Goal: Task Accomplishment & Management: Complete application form

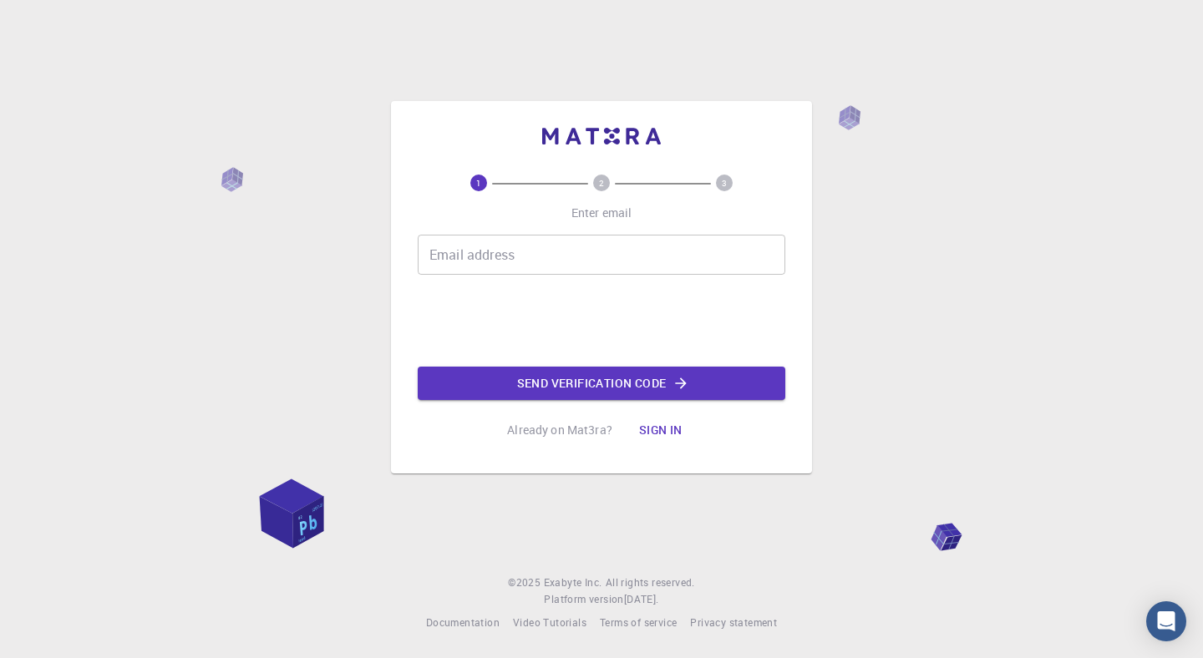
click at [486, 266] on input "Email address" at bounding box center [602, 255] width 368 height 40
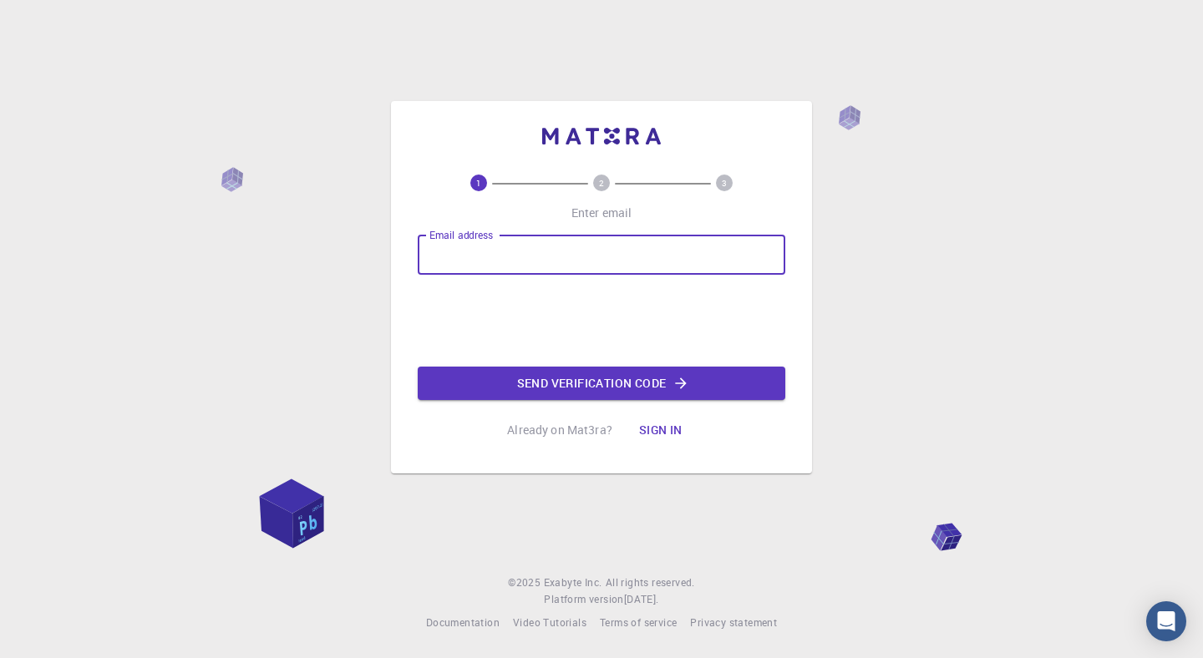
type input "и"
type input "[PERSON_NAME][EMAIL_ADDRESS][DOMAIN_NAME]"
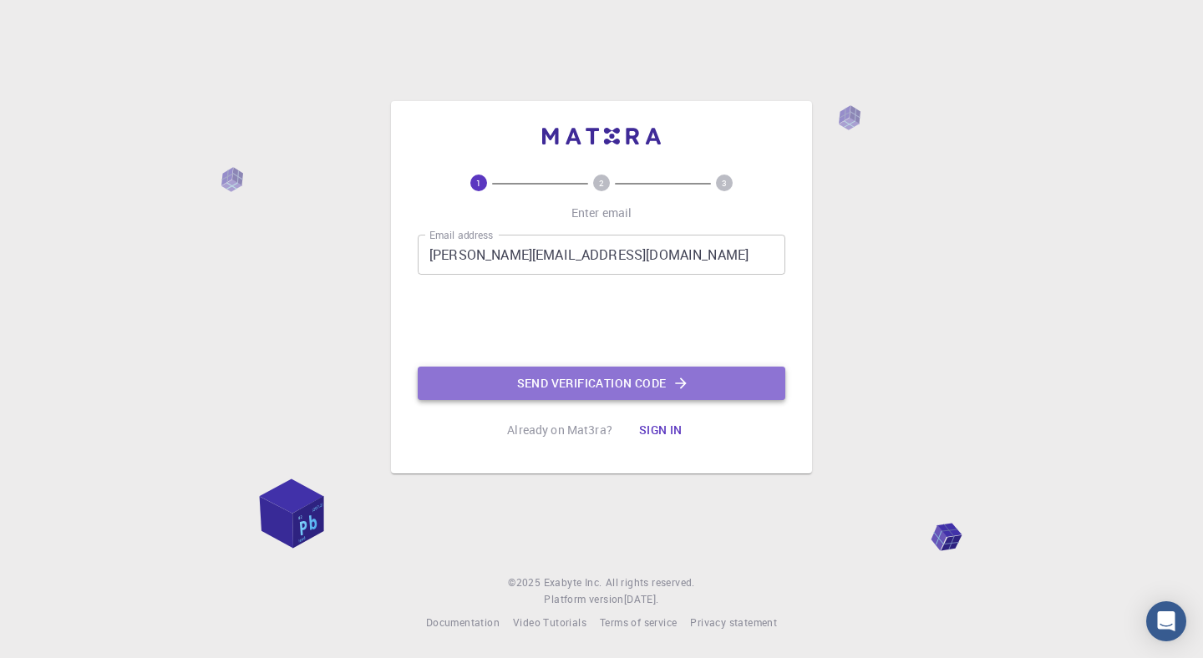
click at [601, 376] on button "Send verification code" at bounding box center [602, 383] width 368 height 33
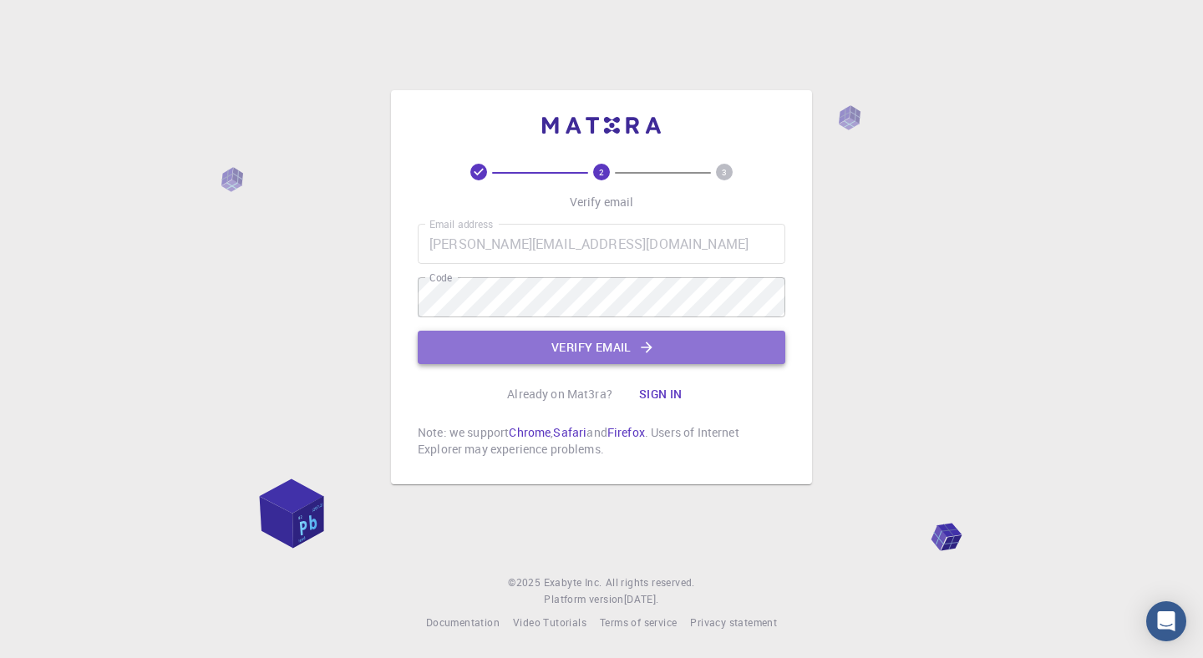
click at [565, 347] on button "Verify email" at bounding box center [602, 347] width 368 height 33
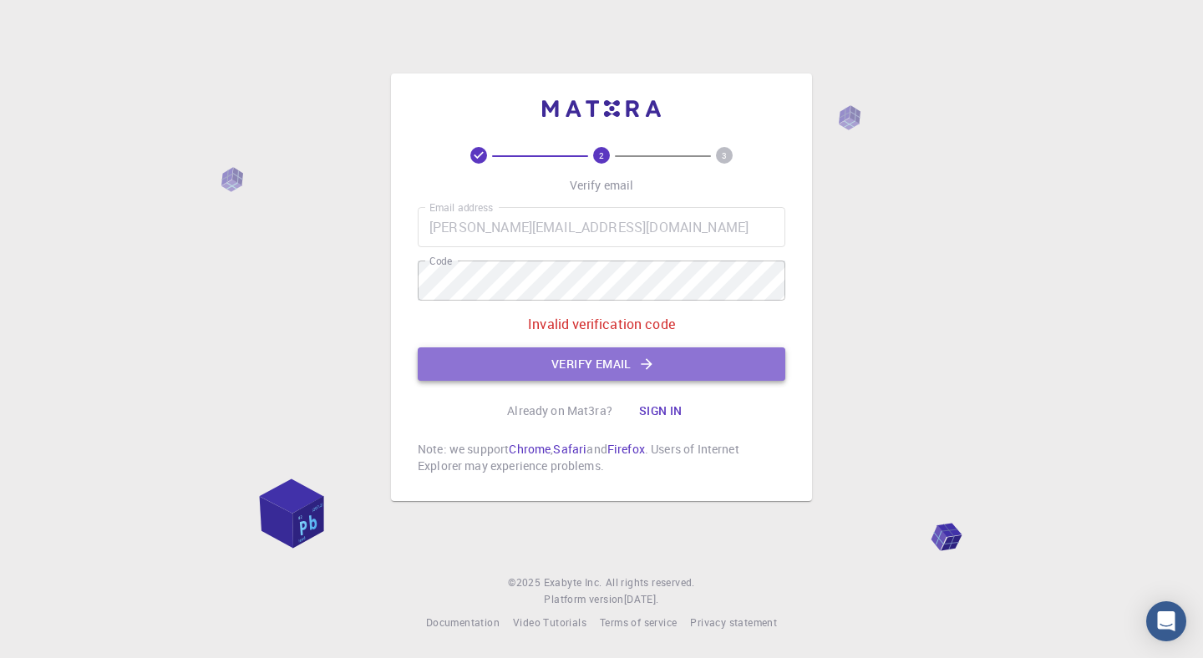
click at [557, 356] on button "Verify email" at bounding box center [602, 364] width 368 height 33
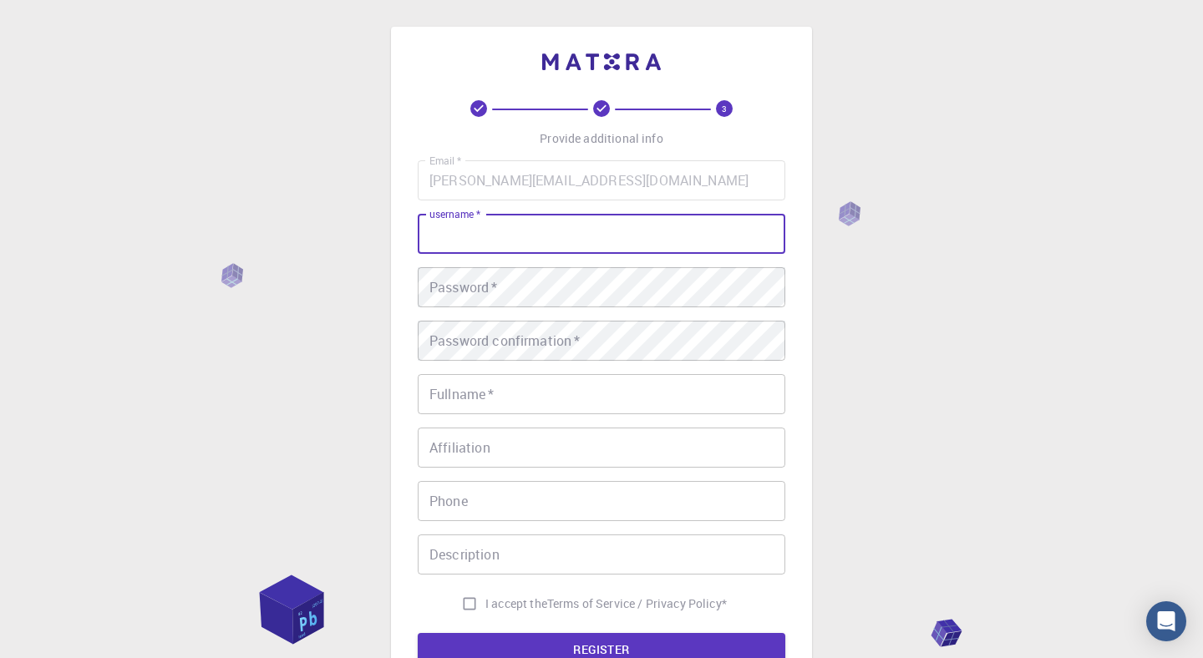
click at [461, 235] on input "username   *" at bounding box center [602, 234] width 368 height 40
type input "Iskender"
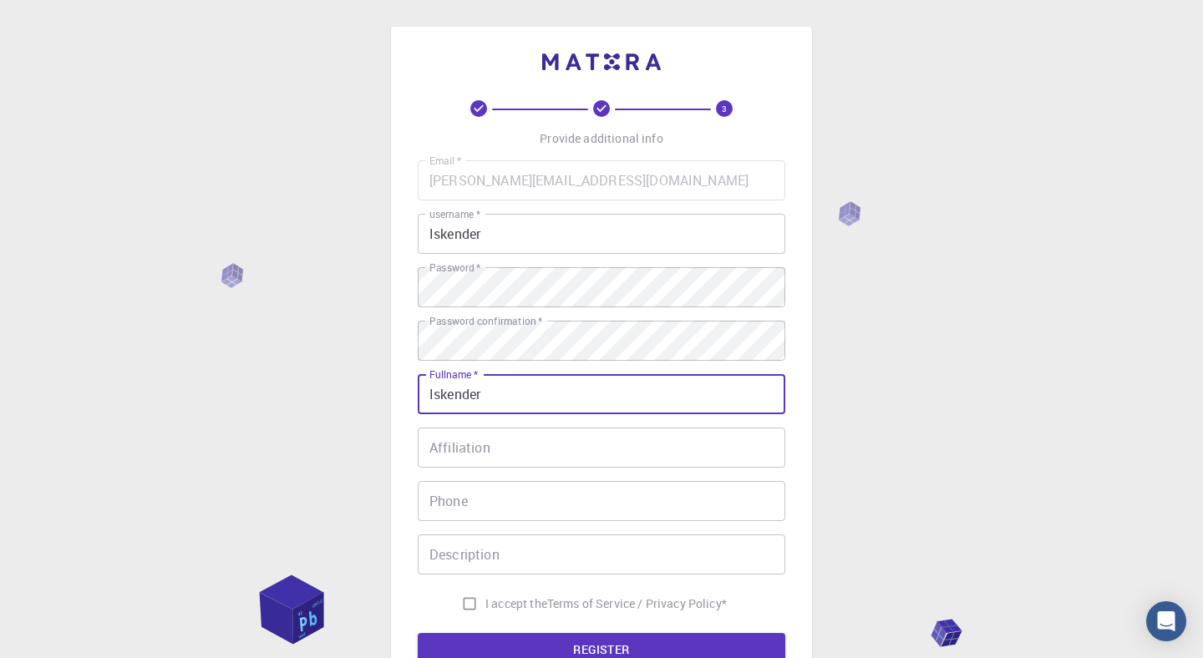
type input "Iskender"
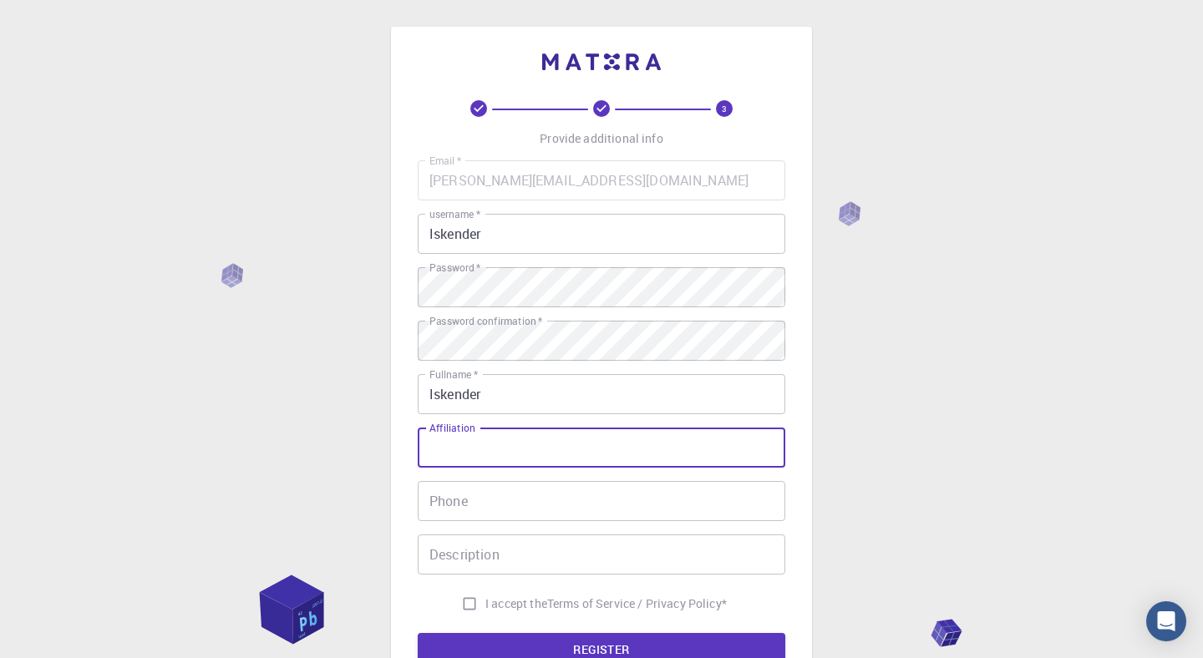
click at [361, 300] on div "3 Provide additional info Email   * [PERSON_NAME][EMAIL_ADDRESS][DOMAIN_NAME] E…" at bounding box center [601, 425] width 1203 height 851
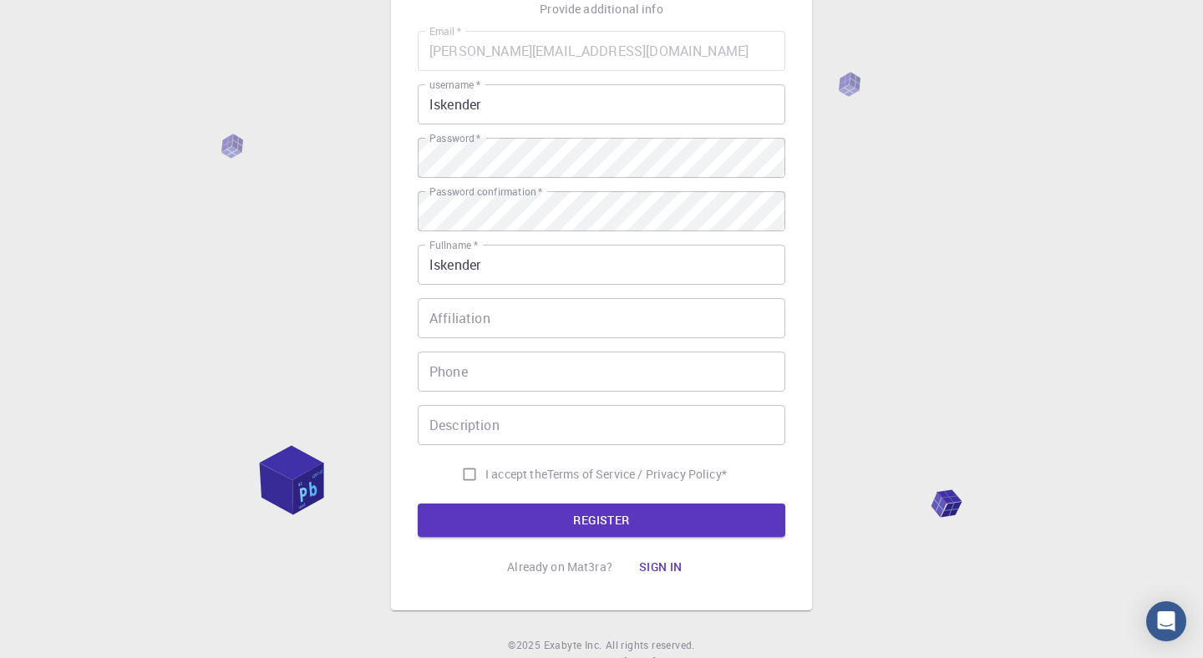
scroll to position [194, 0]
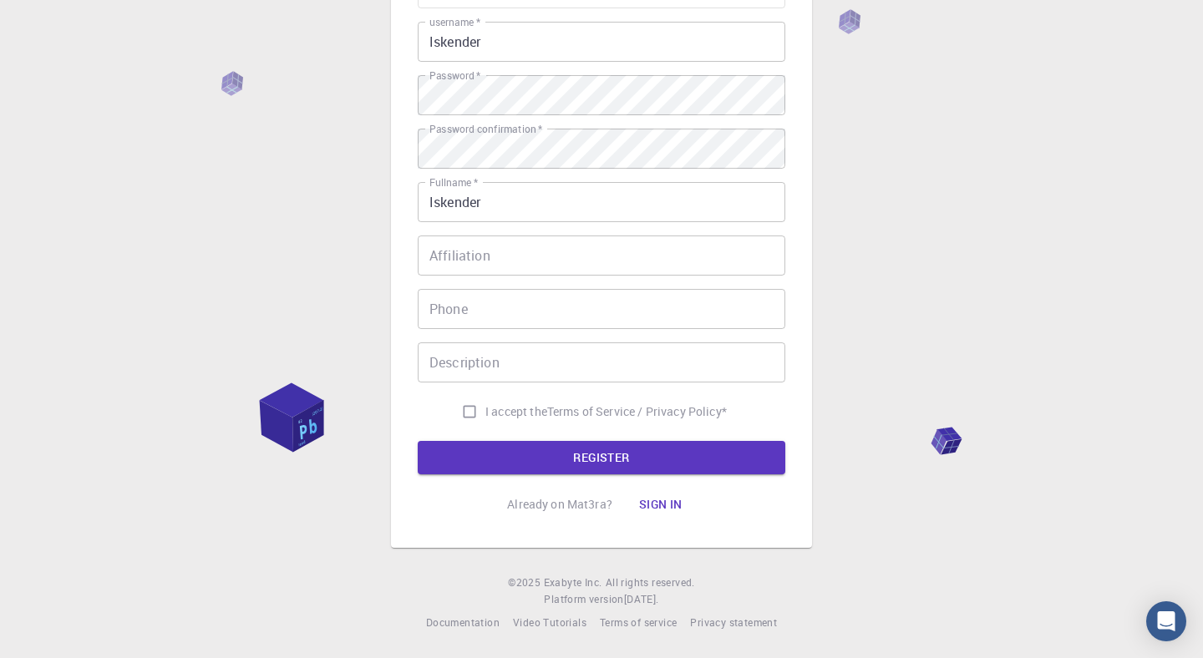
click at [461, 414] on input "I accept the Terms of Service / Privacy Policy *" at bounding box center [470, 412] width 32 height 32
checkbox input "true"
click at [552, 460] on button "REGISTER" at bounding box center [602, 457] width 368 height 33
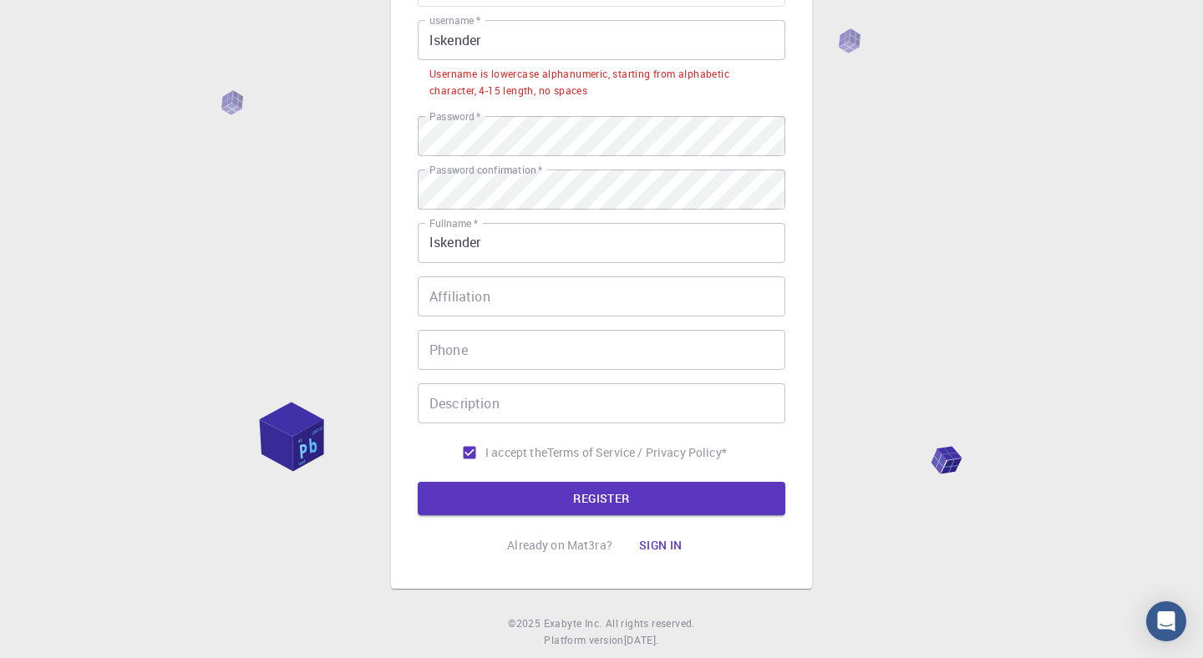
click at [536, 37] on input "Iskender" at bounding box center [602, 40] width 368 height 40
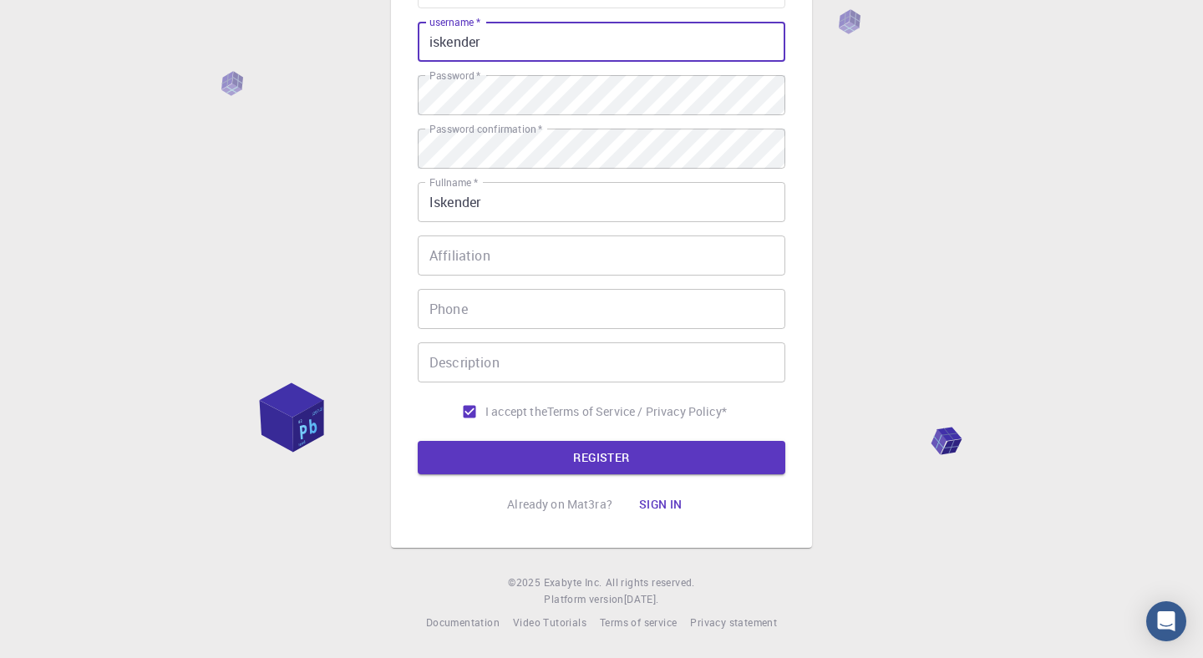
type input "iskender"
click at [352, 180] on div "3 Provide additional info Email   * [PERSON_NAME][EMAIL_ADDRESS][DOMAIN_NAME] E…" at bounding box center [601, 233] width 1203 height 851
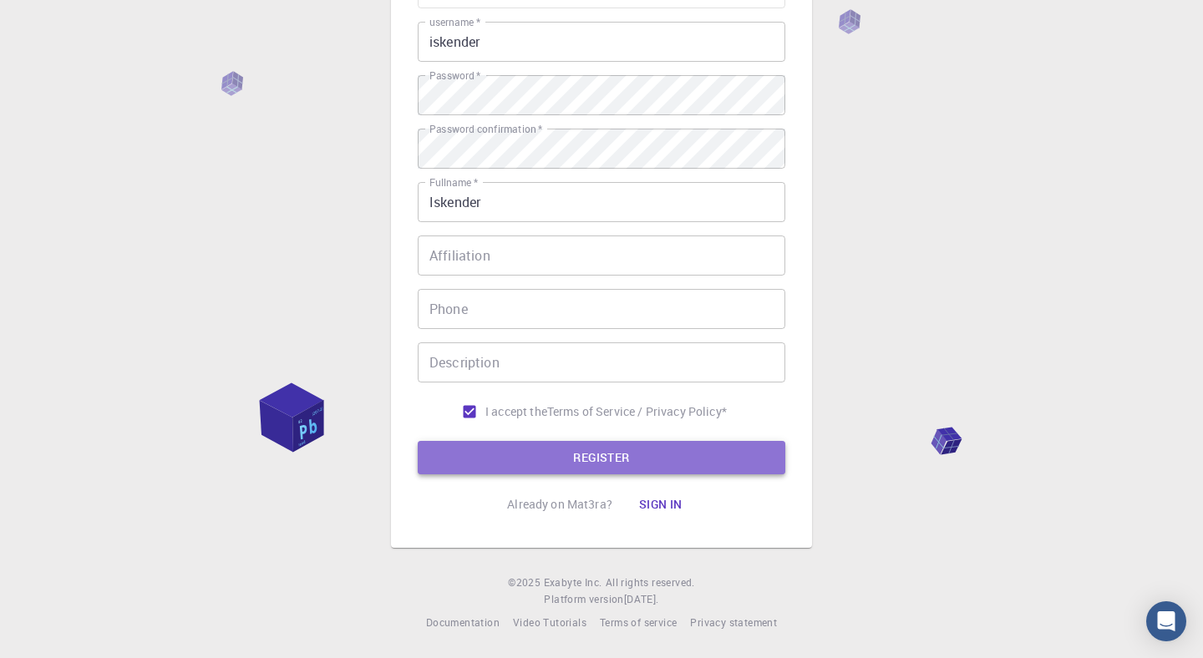
click at [595, 457] on button "REGISTER" at bounding box center [602, 457] width 368 height 33
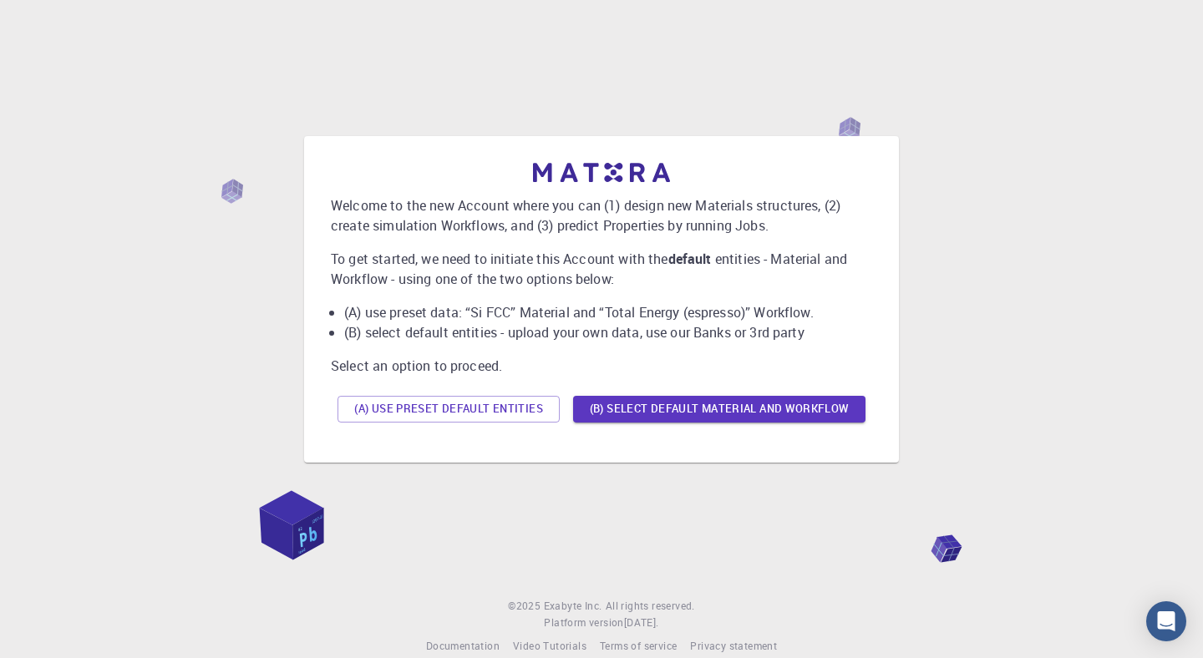
click at [276, 269] on div "Welcome to the new Account where you can (1) design new Materials structures, (…" at bounding box center [601, 299] width 1163 height 505
click at [271, 271] on div "Welcome to the new Account where you can (1) design new Materials structures, (…" at bounding box center [601, 299] width 1163 height 505
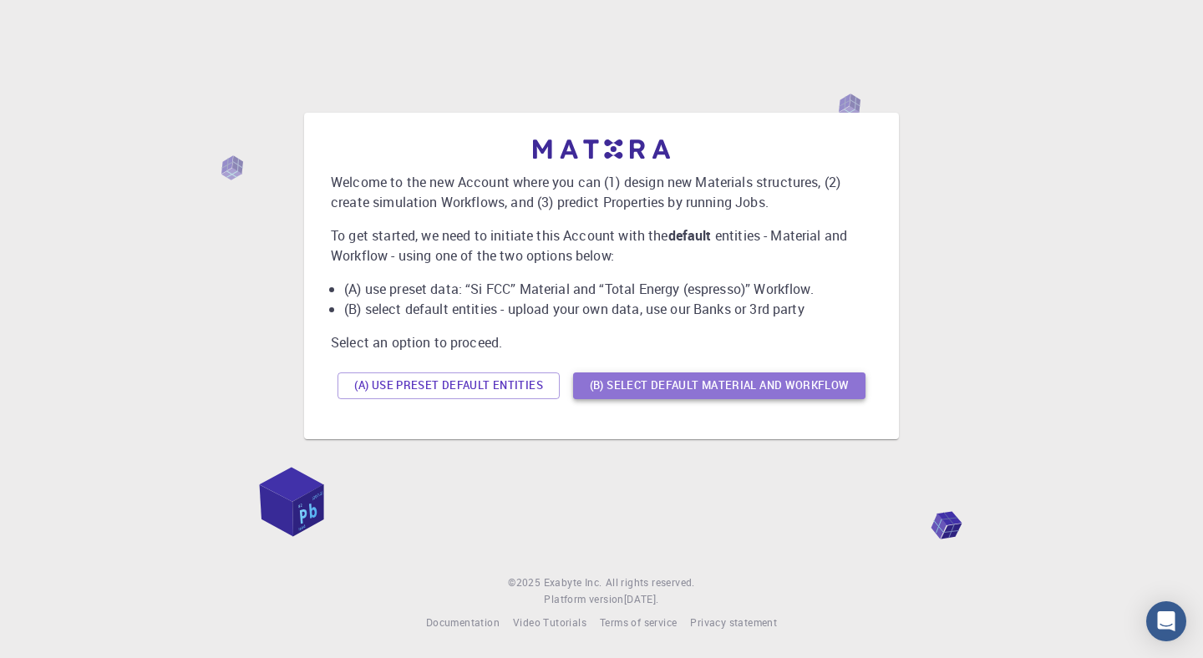
click at [638, 383] on button "(B) Select default material and workflow" at bounding box center [719, 386] width 292 height 27
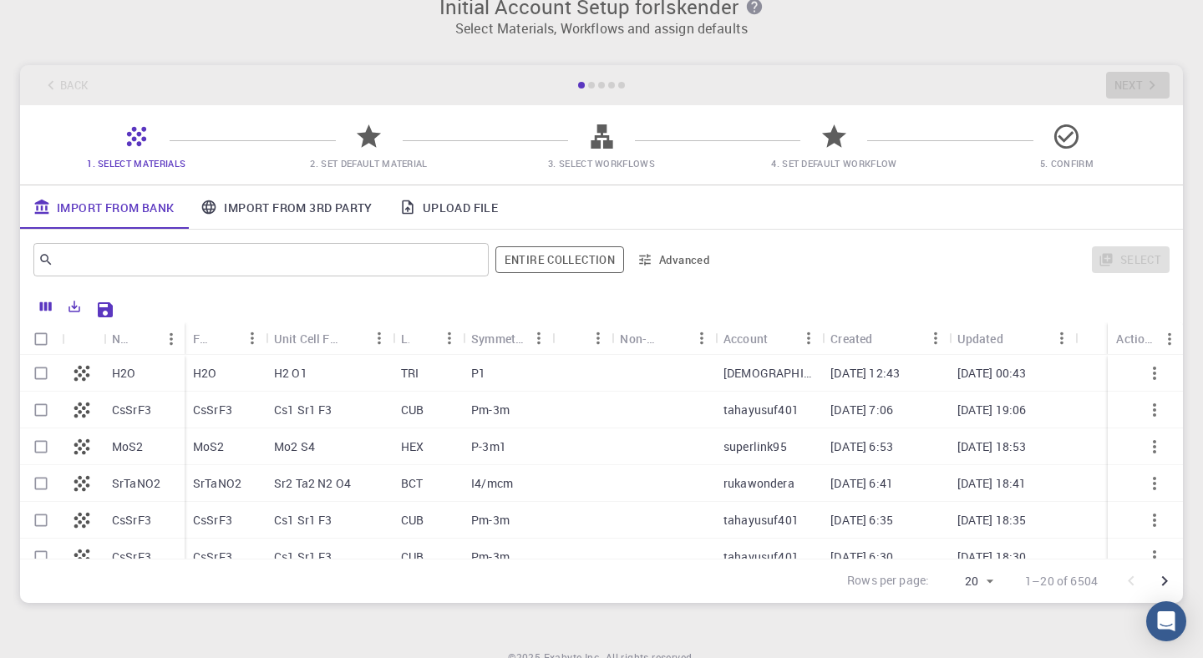
click at [587, 84] on div at bounding box center [602, 85] width 50 height 7
click at [592, 85] on div at bounding box center [591, 85] width 7 height 7
click at [602, 84] on div at bounding box center [601, 85] width 7 height 7
click at [613, 84] on div at bounding box center [611, 85] width 7 height 7
click at [618, 84] on div at bounding box center [621, 85] width 7 height 7
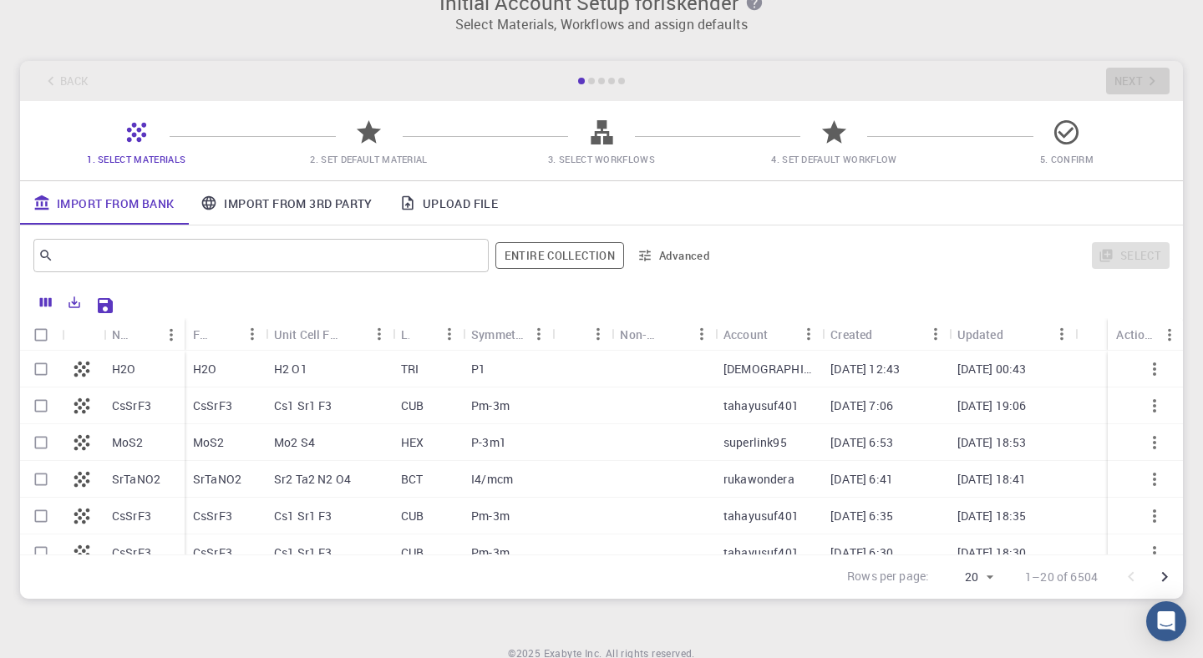
scroll to position [0, 0]
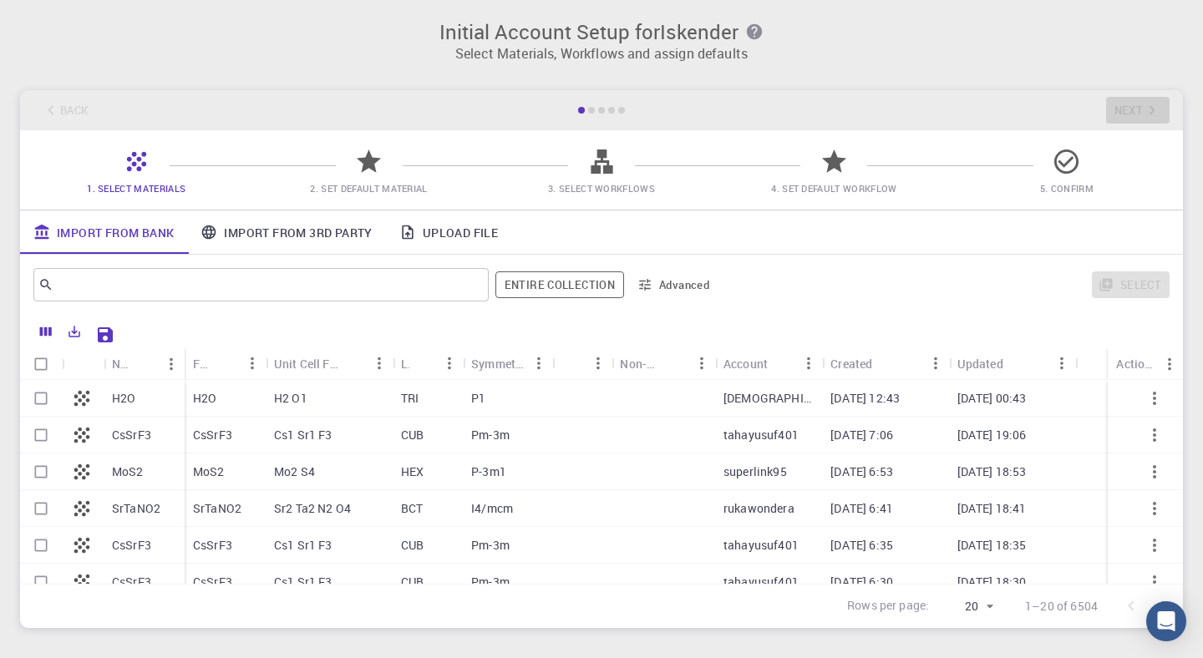
click at [302, 234] on link "Import From 3rd Party" at bounding box center [286, 232] width 198 height 43
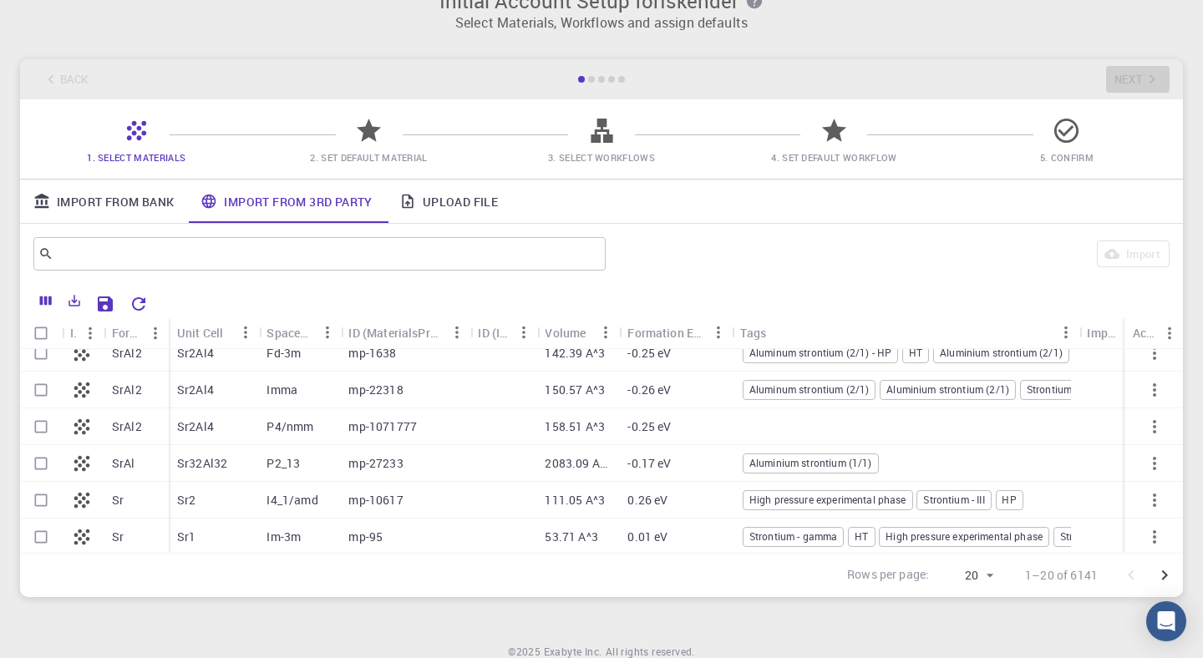
scroll to position [531, 0]
click at [150, 193] on link "Import From Bank" at bounding box center [103, 201] width 167 height 43
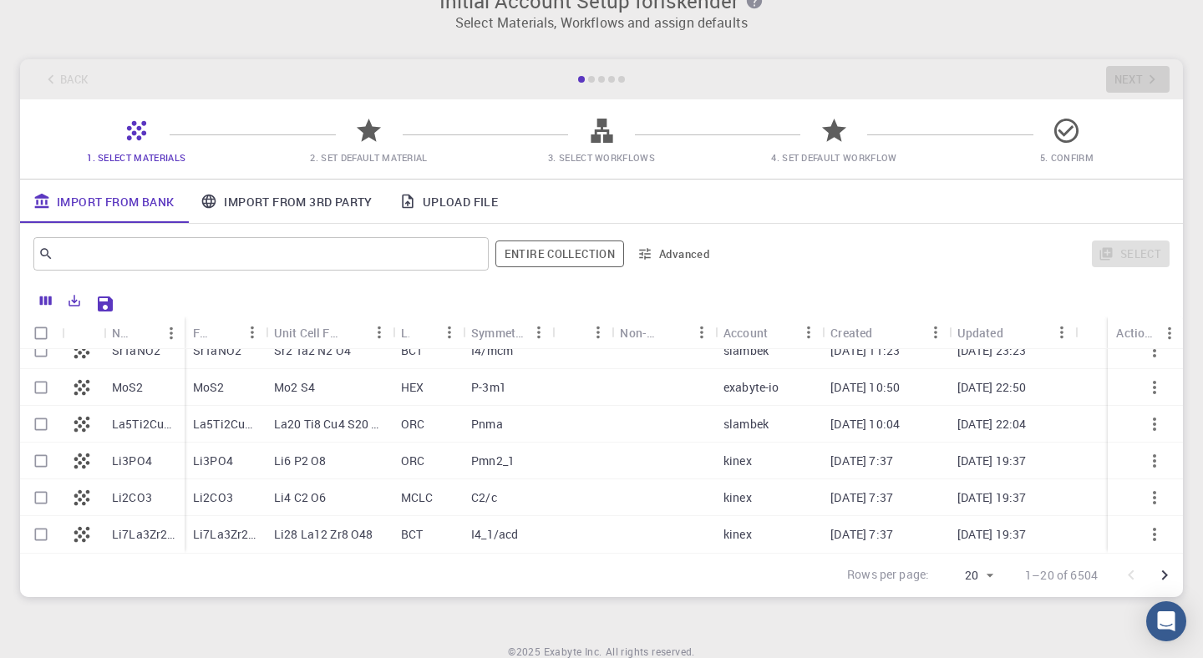
click at [252, 201] on link "Import From 3rd Party" at bounding box center [286, 201] width 198 height 43
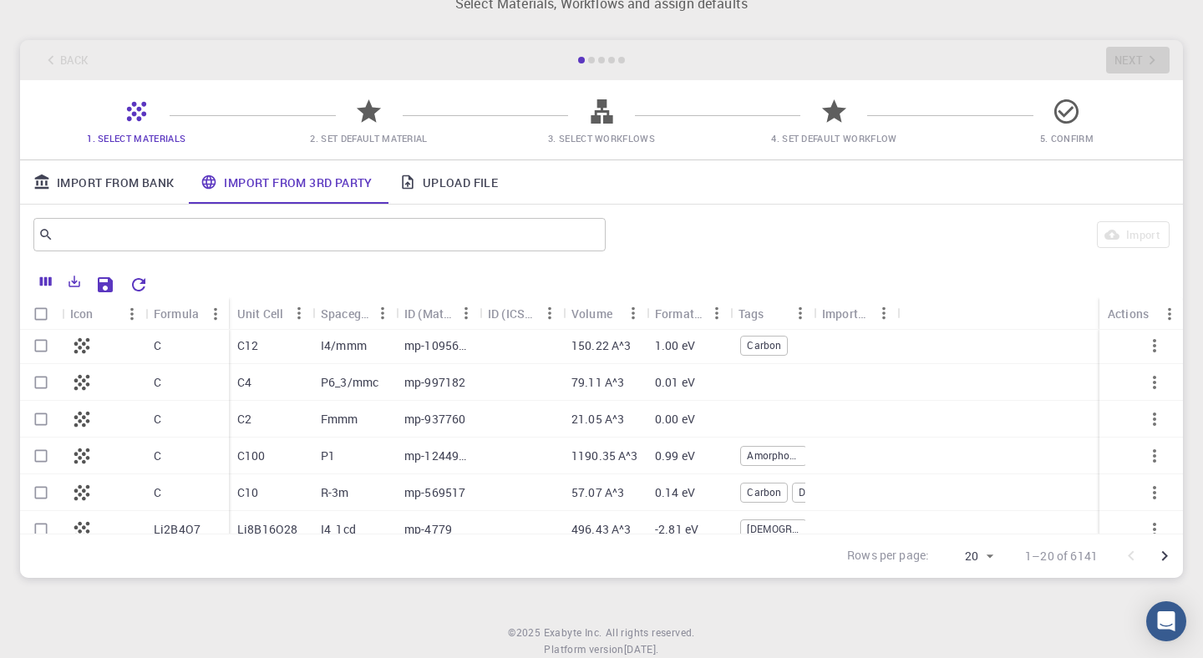
scroll to position [0, 0]
click at [316, 233] on input "text" at bounding box center [313, 234] width 520 height 23
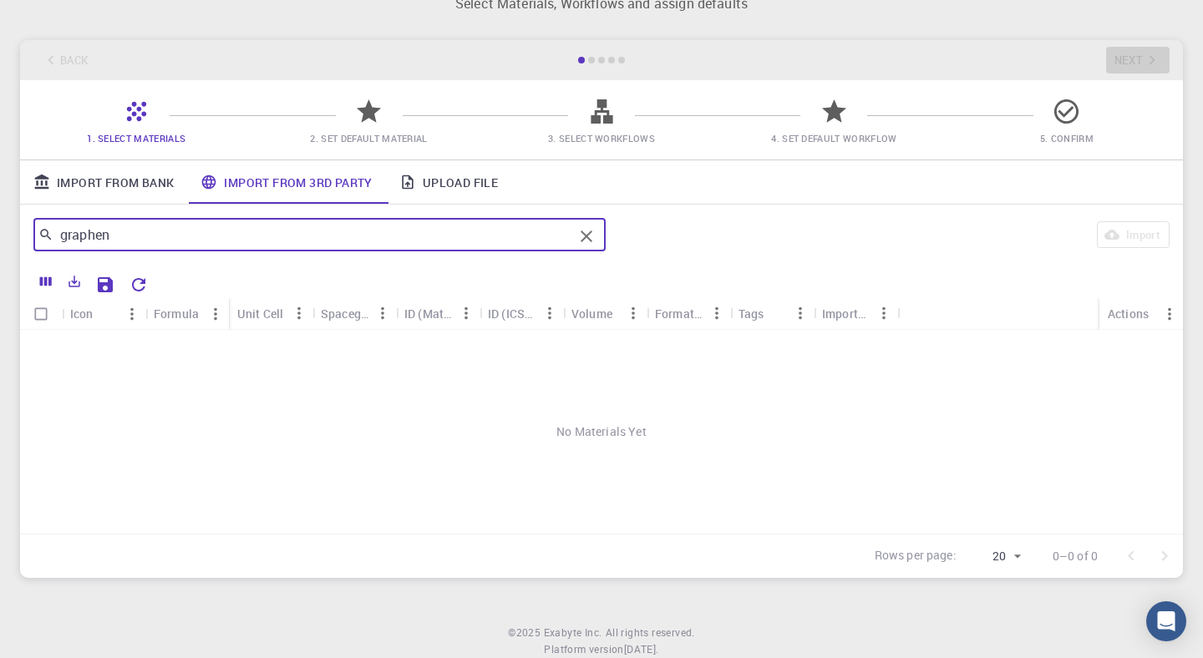
type input "graphene"
click at [302, 231] on input "graphene" at bounding box center [313, 234] width 520 height 23
click at [130, 183] on link "Import From Bank" at bounding box center [103, 181] width 167 height 43
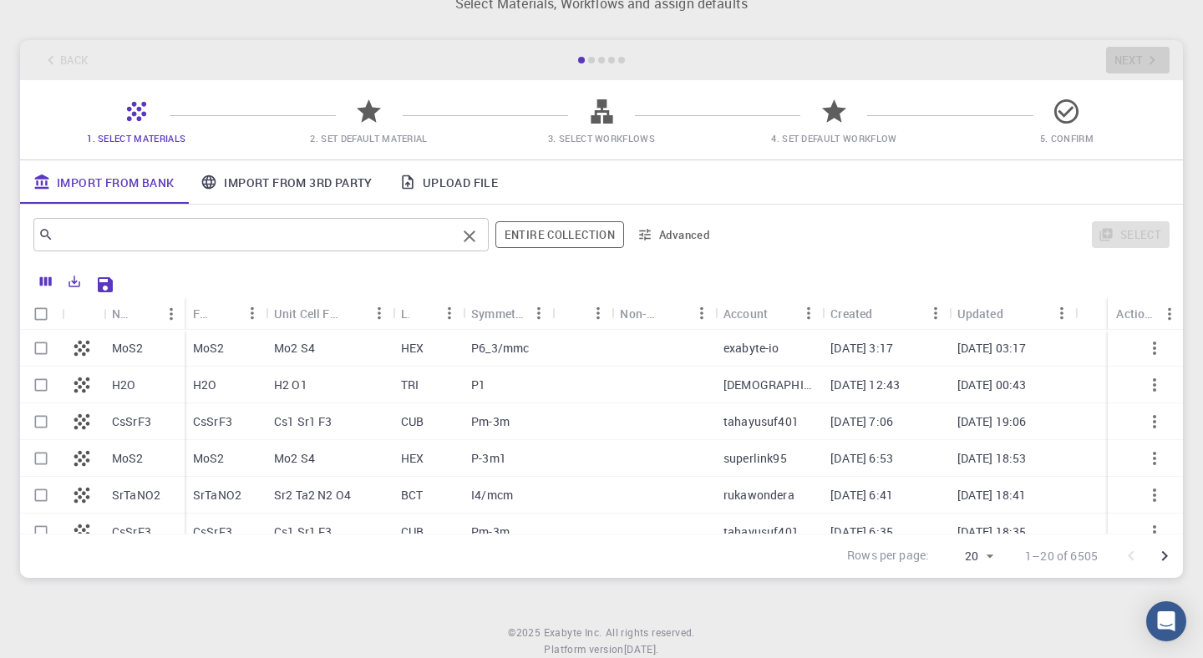
click at [150, 242] on input "text" at bounding box center [254, 234] width 403 height 23
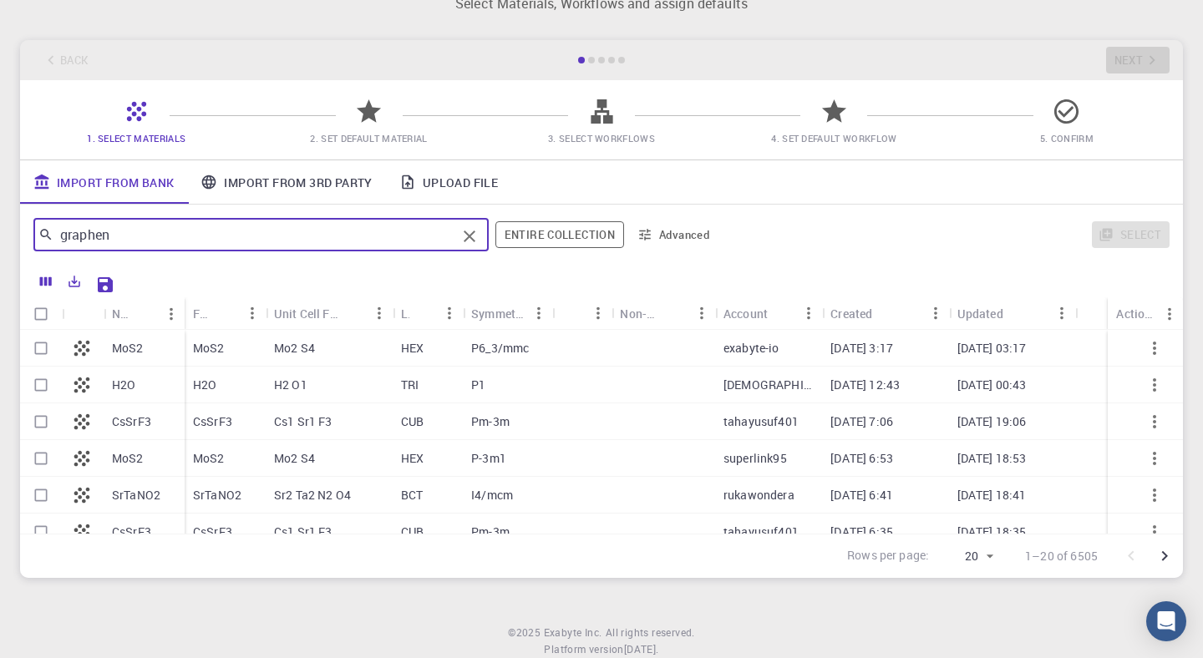
type input "graphene"
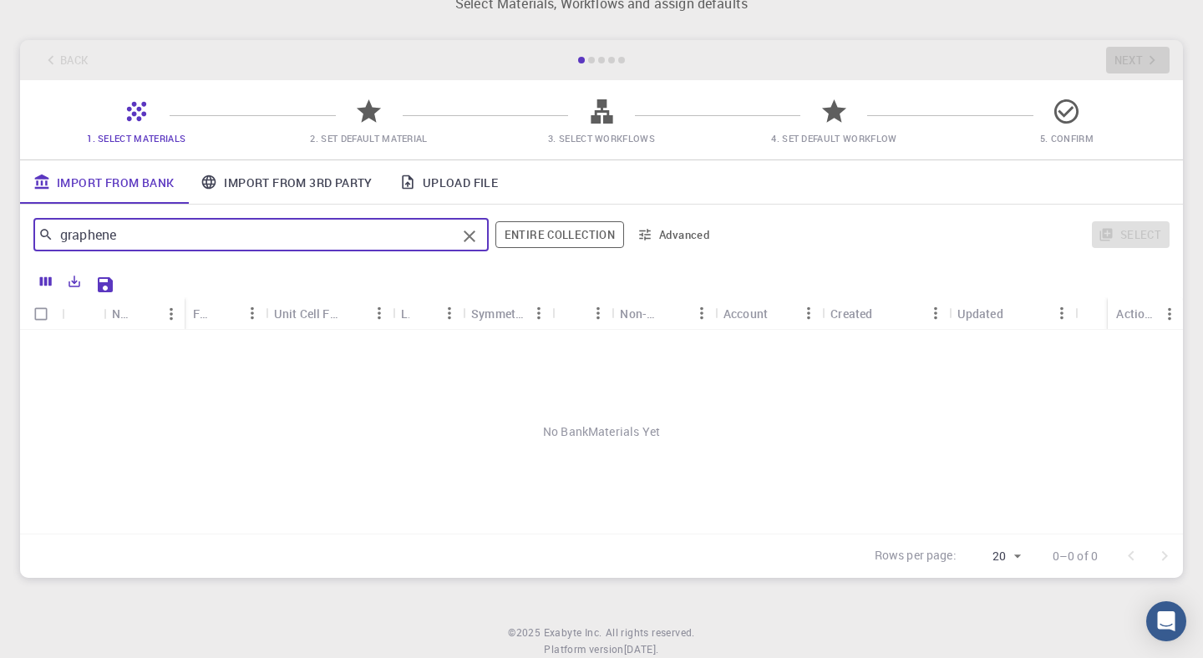
click at [299, 180] on link "Import From 3rd Party" at bounding box center [286, 181] width 198 height 43
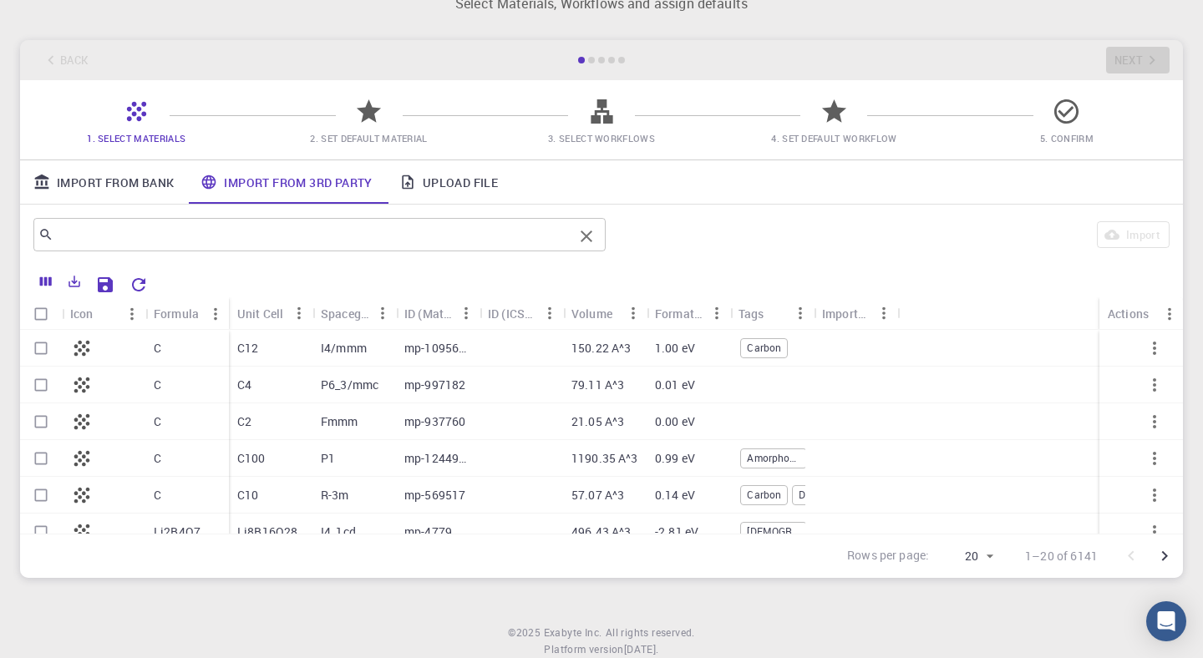
click at [275, 231] on input "text" at bounding box center [313, 234] width 520 height 23
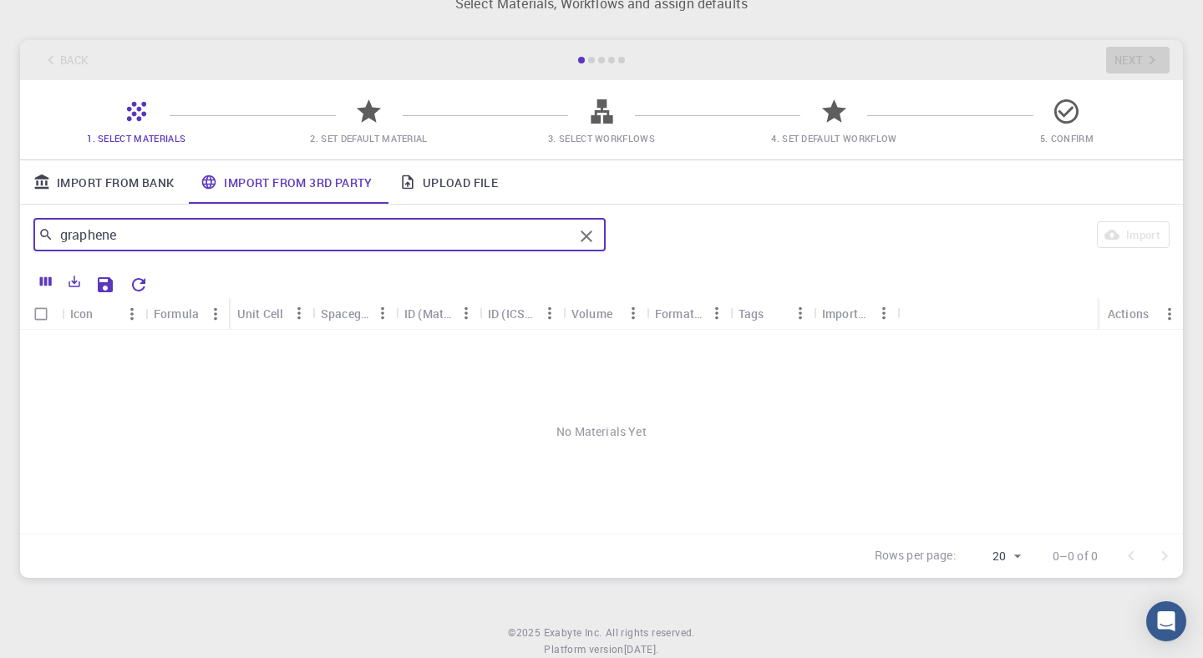
click at [269, 230] on input "graphene" at bounding box center [313, 234] width 520 height 23
type input "carbon"
click at [588, 241] on icon "Clear" at bounding box center [587, 236] width 20 height 20
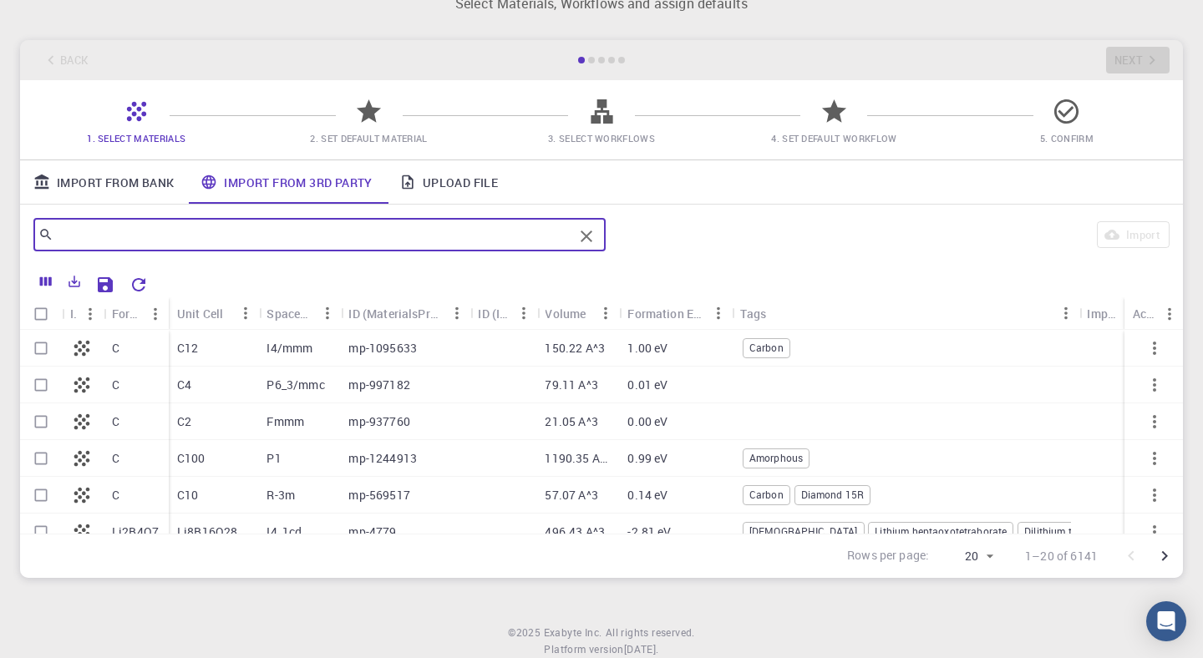
click at [221, 347] on div "C12" at bounding box center [214, 348] width 90 height 37
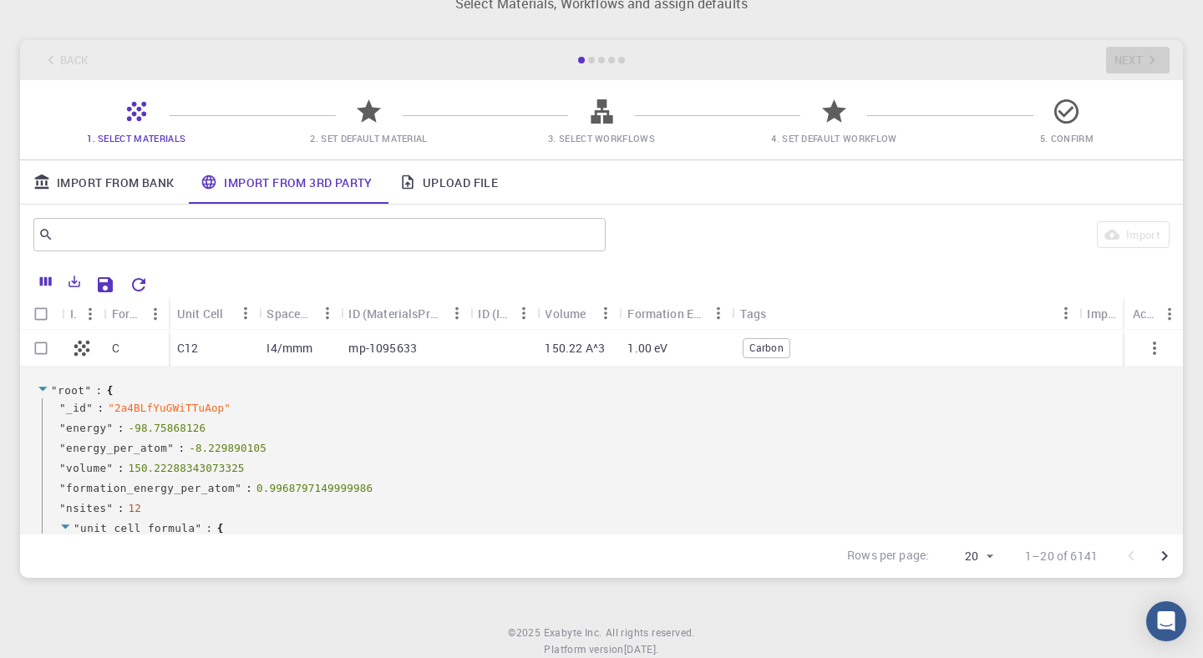
click at [218, 354] on div "C12" at bounding box center [214, 348] width 90 height 37
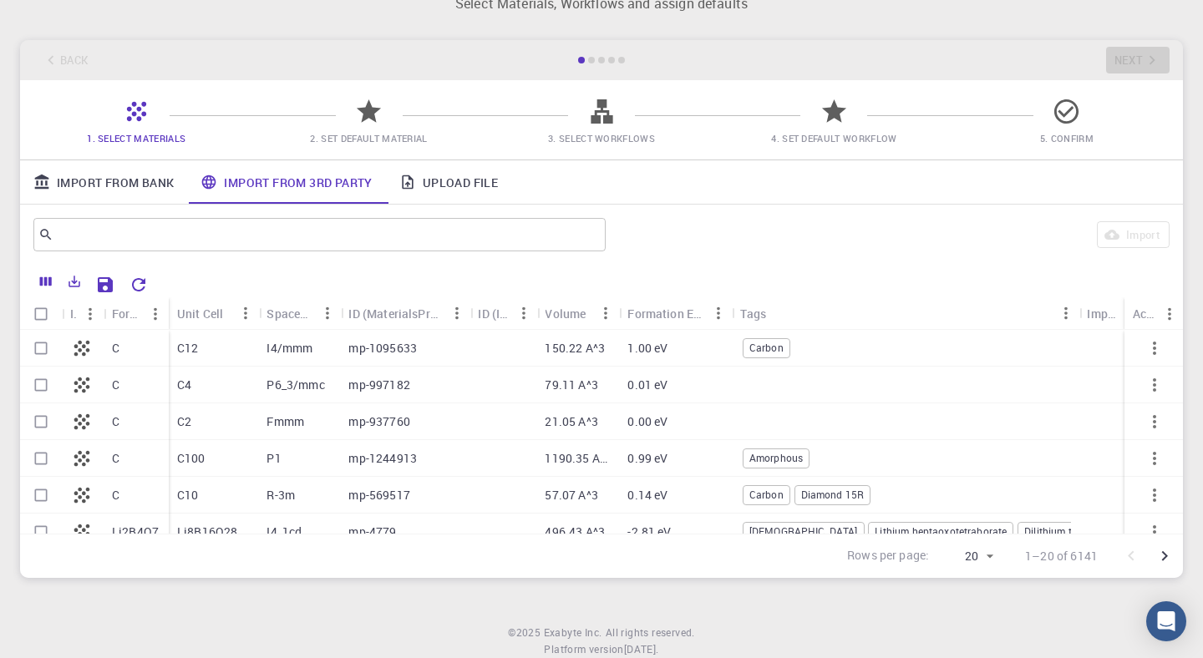
click at [89, 345] on icon at bounding box center [81, 348] width 23 height 23
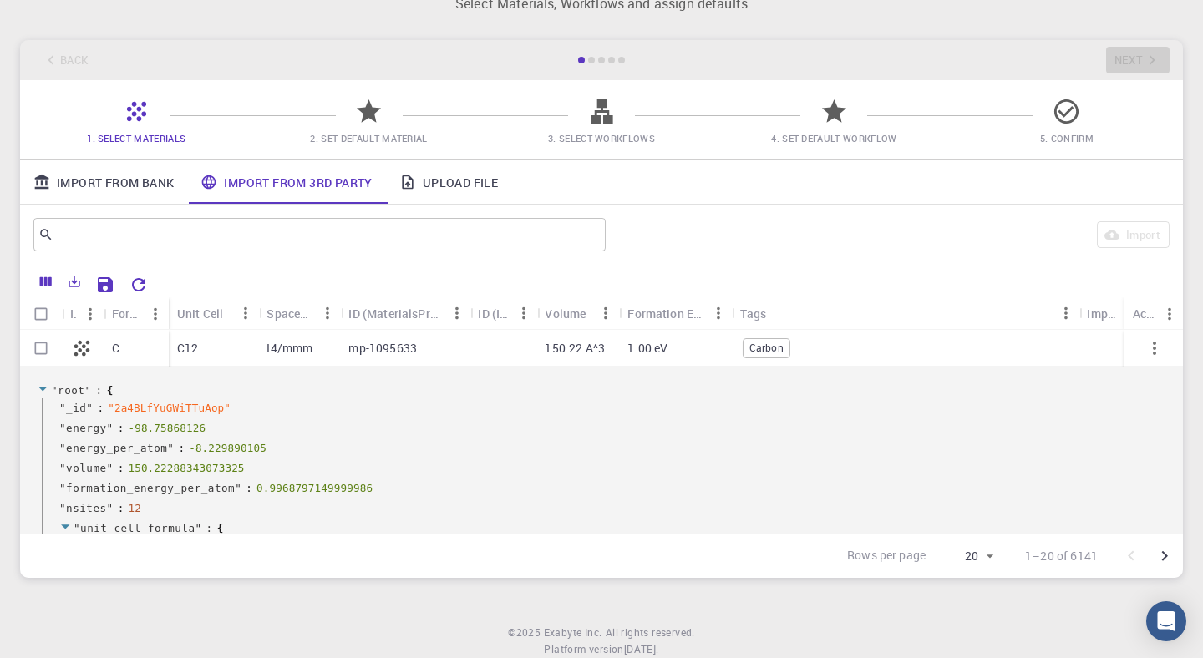
click at [92, 345] on icon at bounding box center [81, 348] width 23 height 23
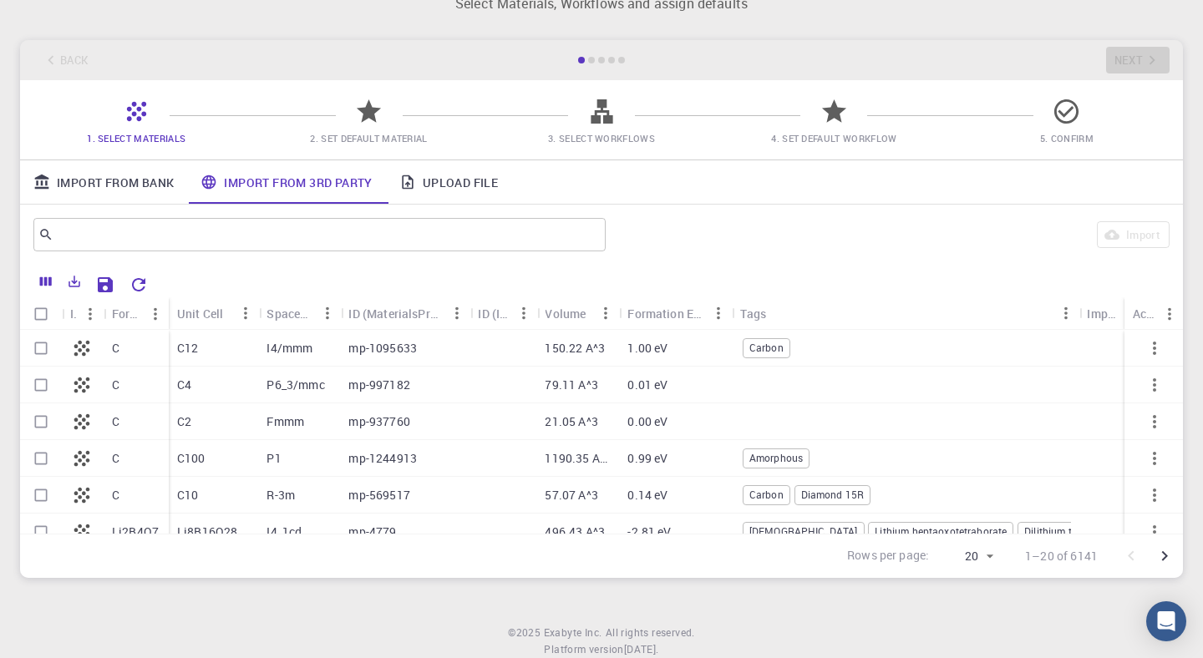
click at [755, 348] on span "Carbon" at bounding box center [767, 348] width 46 height 14
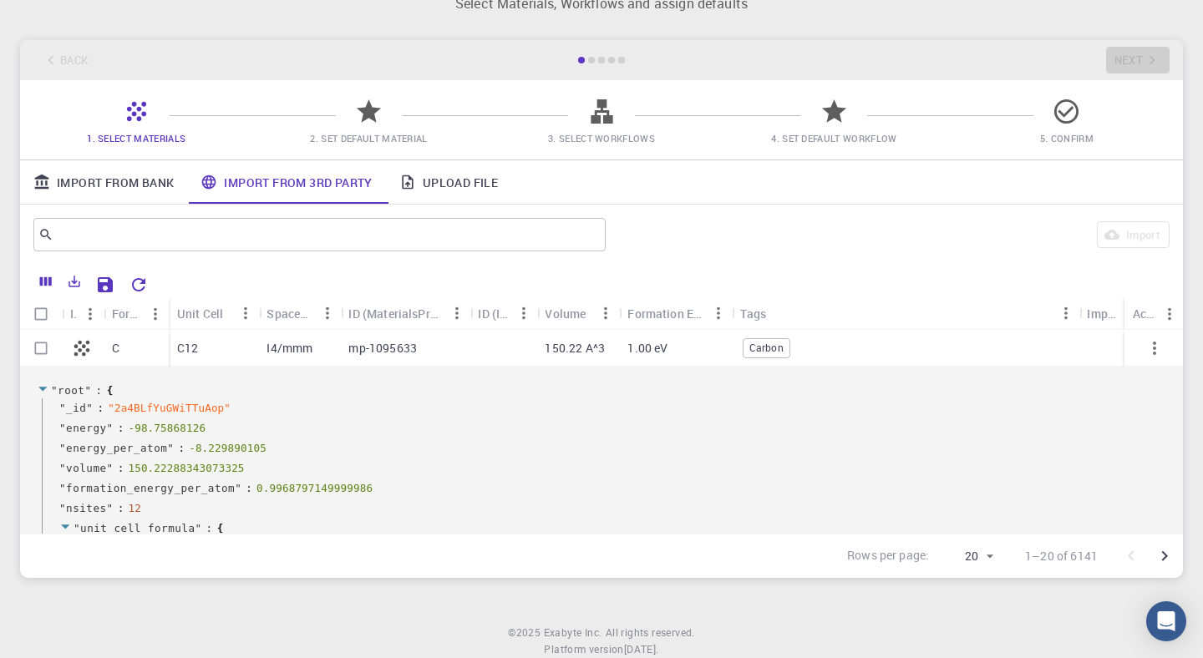
click at [755, 348] on span "Carbon" at bounding box center [767, 348] width 46 height 14
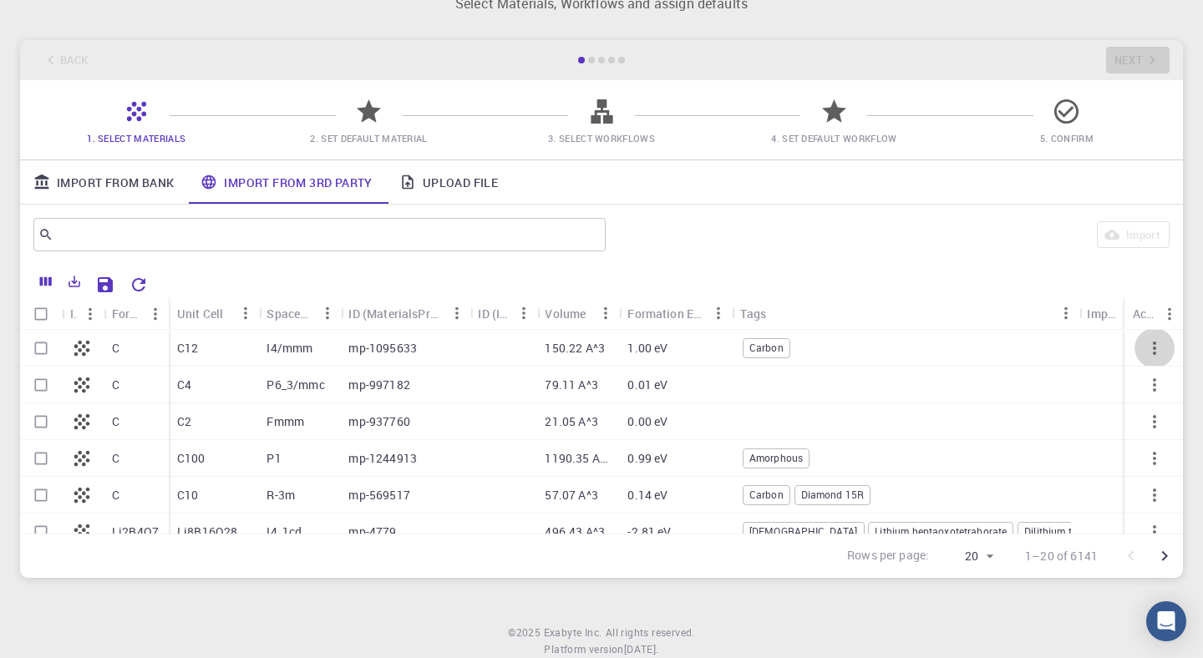
click at [1156, 350] on icon "button" at bounding box center [1155, 348] width 20 height 20
click at [1119, 389] on icon at bounding box center [1113, 393] width 15 height 15
click at [1153, 355] on icon "button" at bounding box center [1155, 348] width 20 height 20
click at [1114, 369] on icon at bounding box center [1113, 371] width 15 height 15
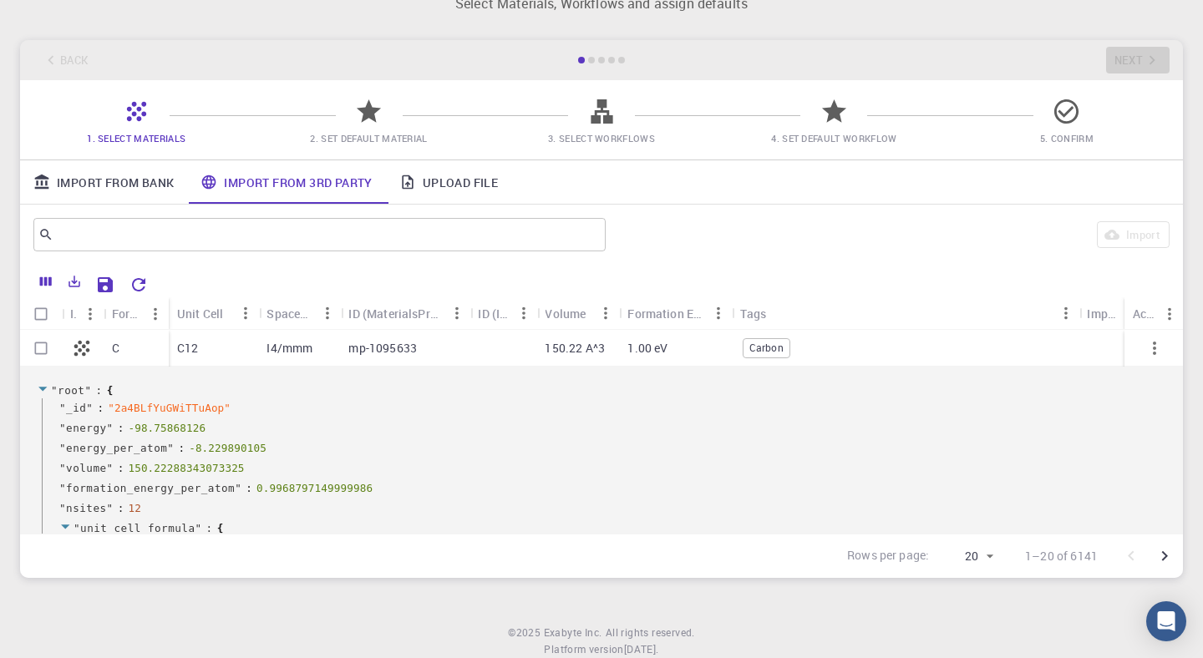
click at [1151, 344] on icon "button" at bounding box center [1155, 348] width 20 height 20
click at [1119, 356] on icon at bounding box center [1113, 360] width 15 height 15
click at [83, 346] on icon at bounding box center [82, 348] width 16 height 16
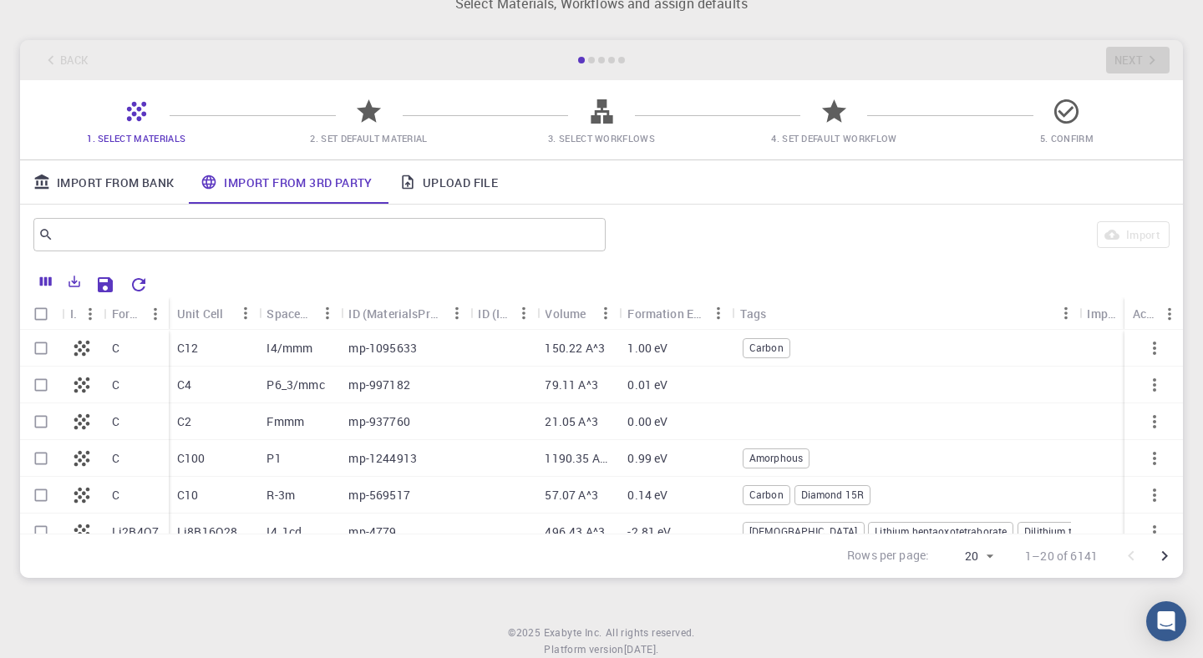
click at [194, 390] on div "C4" at bounding box center [214, 385] width 90 height 37
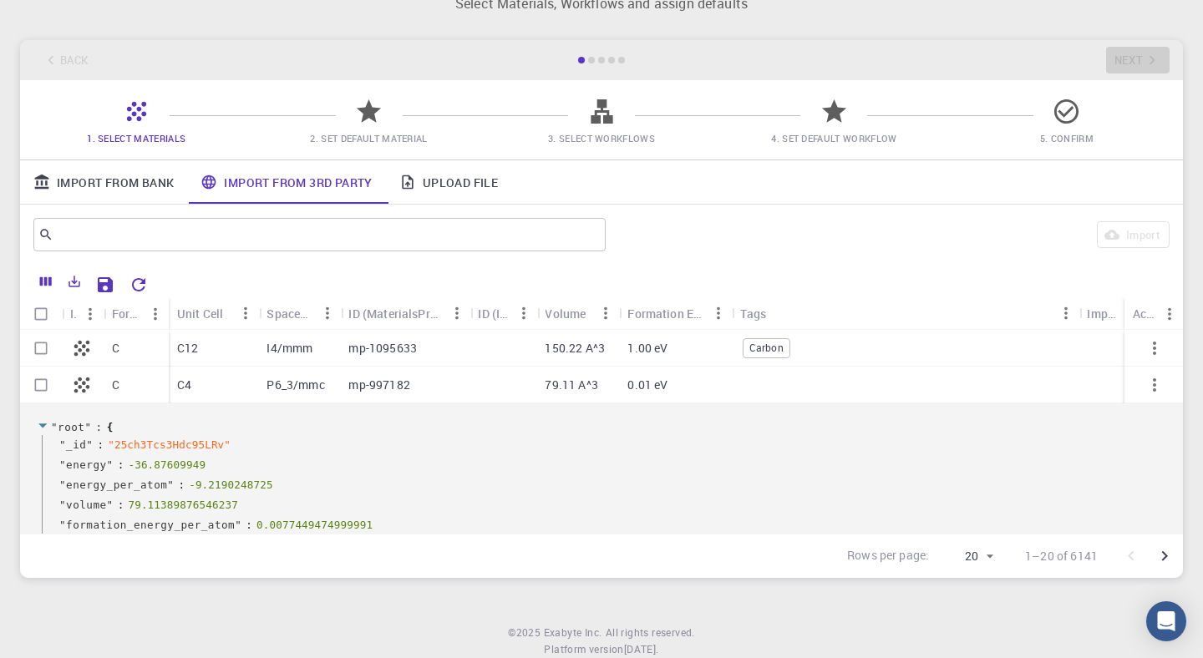
click at [197, 389] on div "C4" at bounding box center [214, 385] width 90 height 37
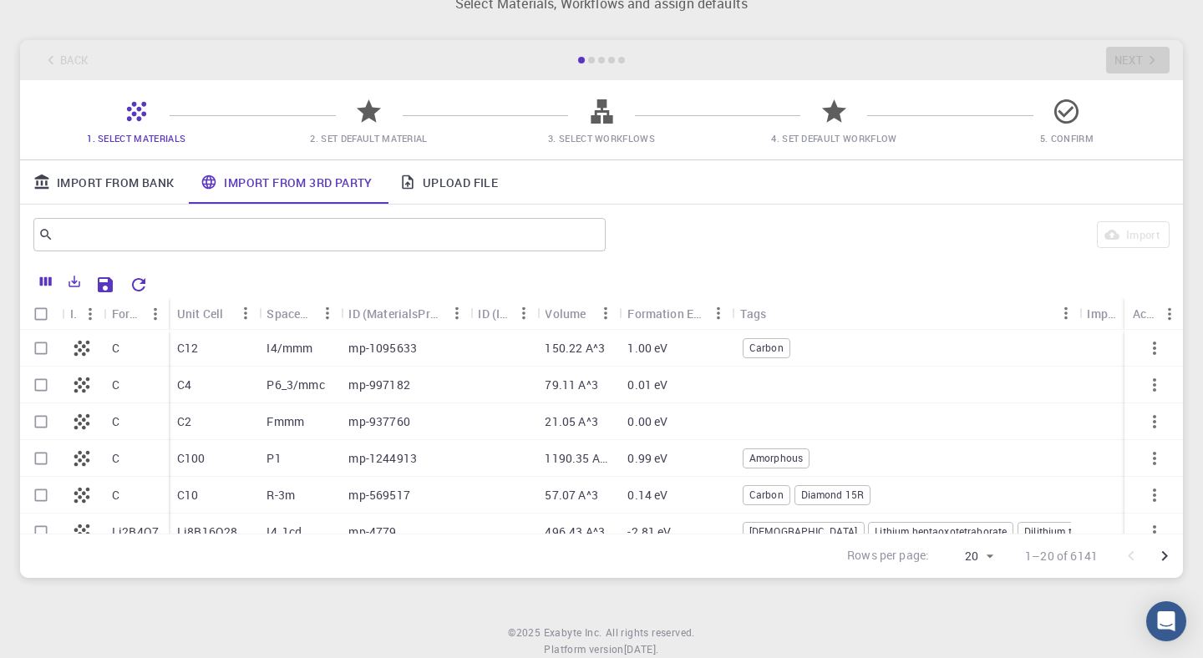
click at [208, 414] on div "C2" at bounding box center [214, 422] width 90 height 37
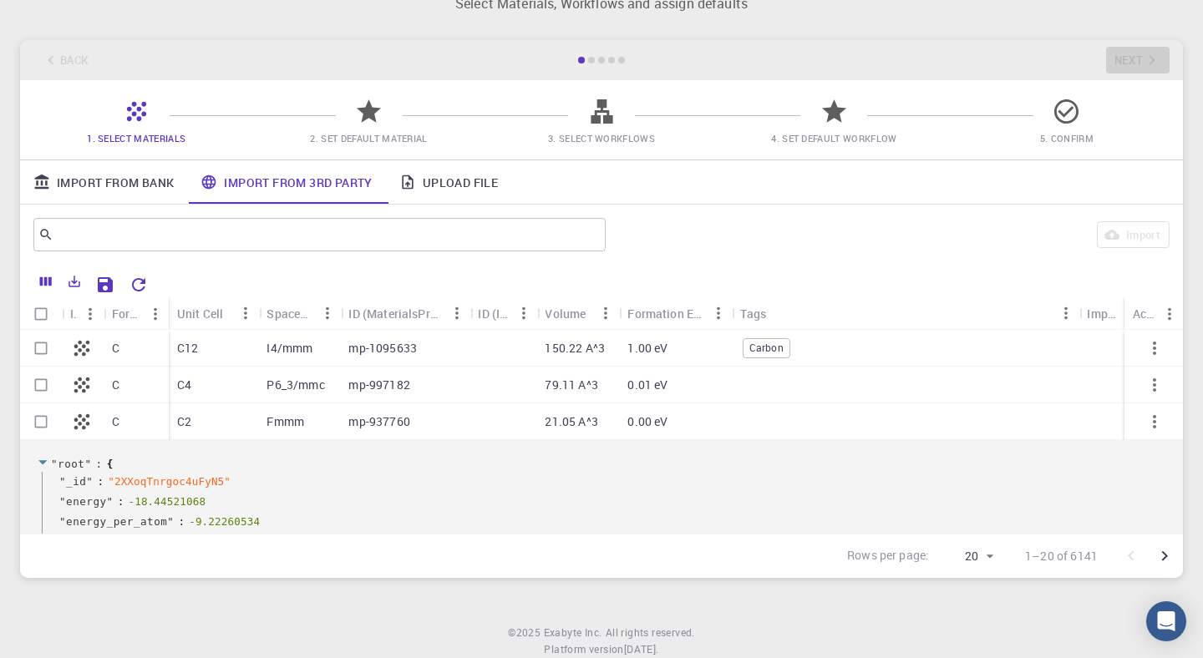
click at [208, 414] on div "C2" at bounding box center [214, 422] width 90 height 37
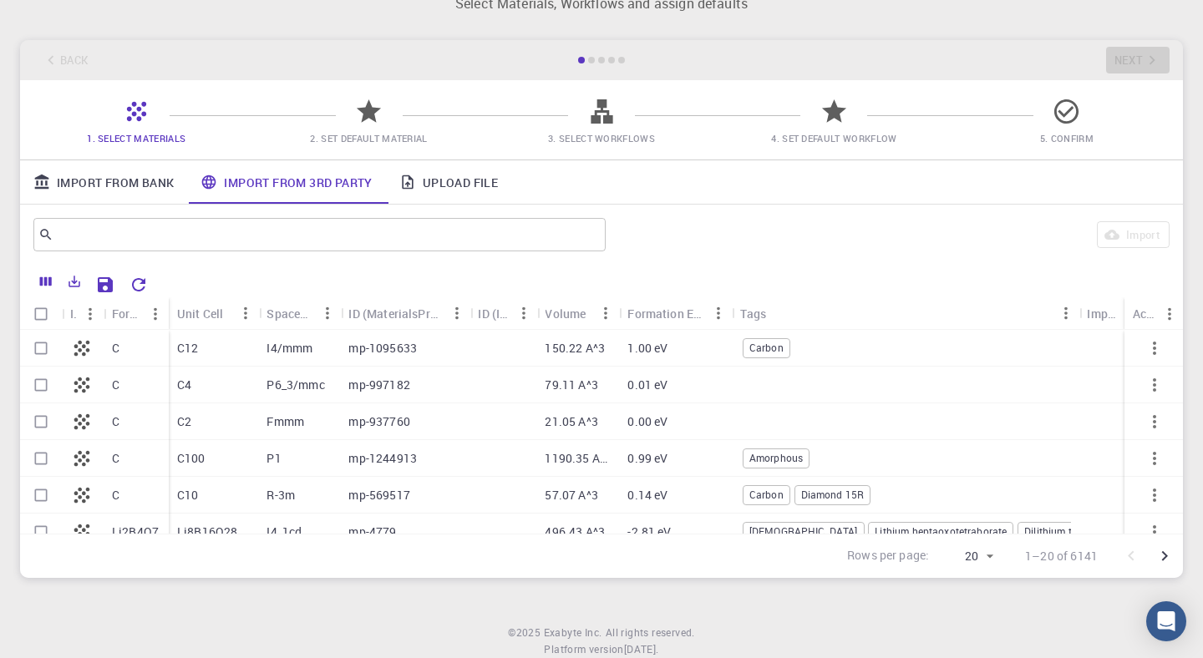
click at [723, 487] on div "0.14 eV" at bounding box center [675, 495] width 113 height 37
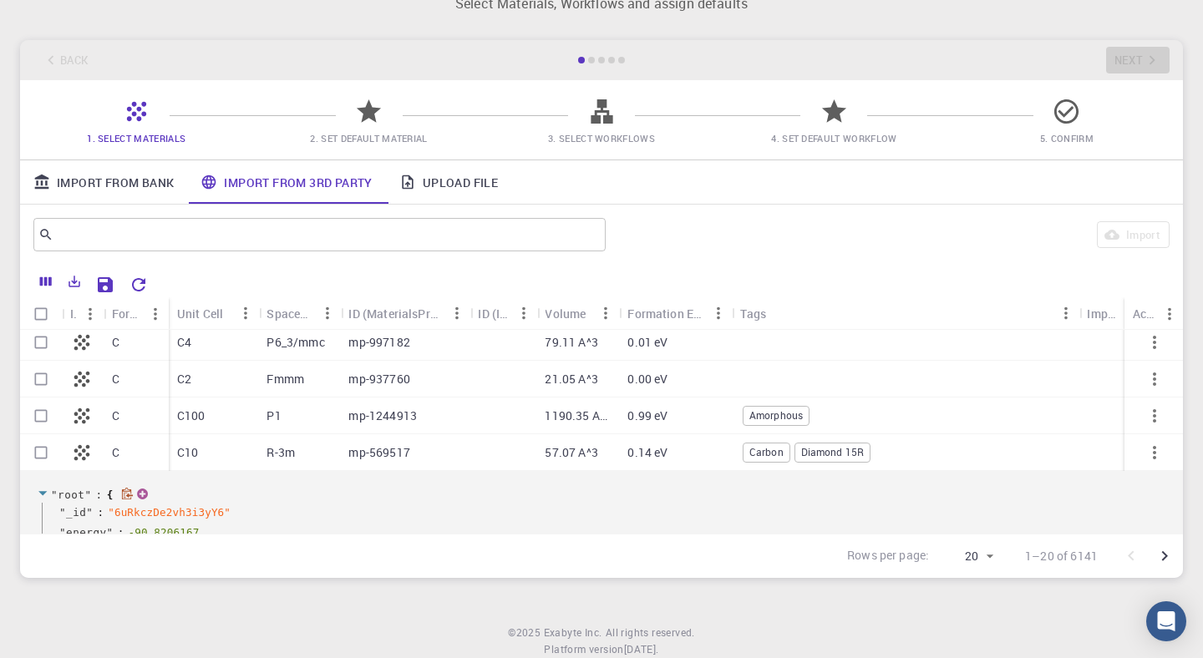
scroll to position [37, 0]
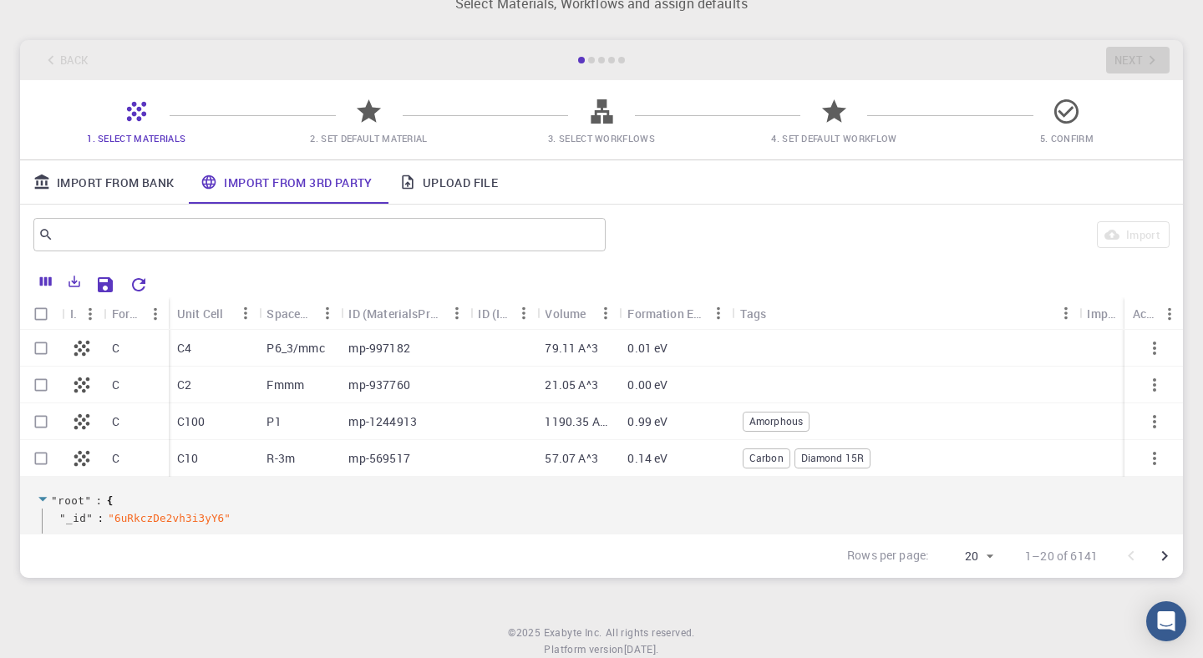
click at [721, 463] on div "0.14 eV" at bounding box center [675, 458] width 113 height 37
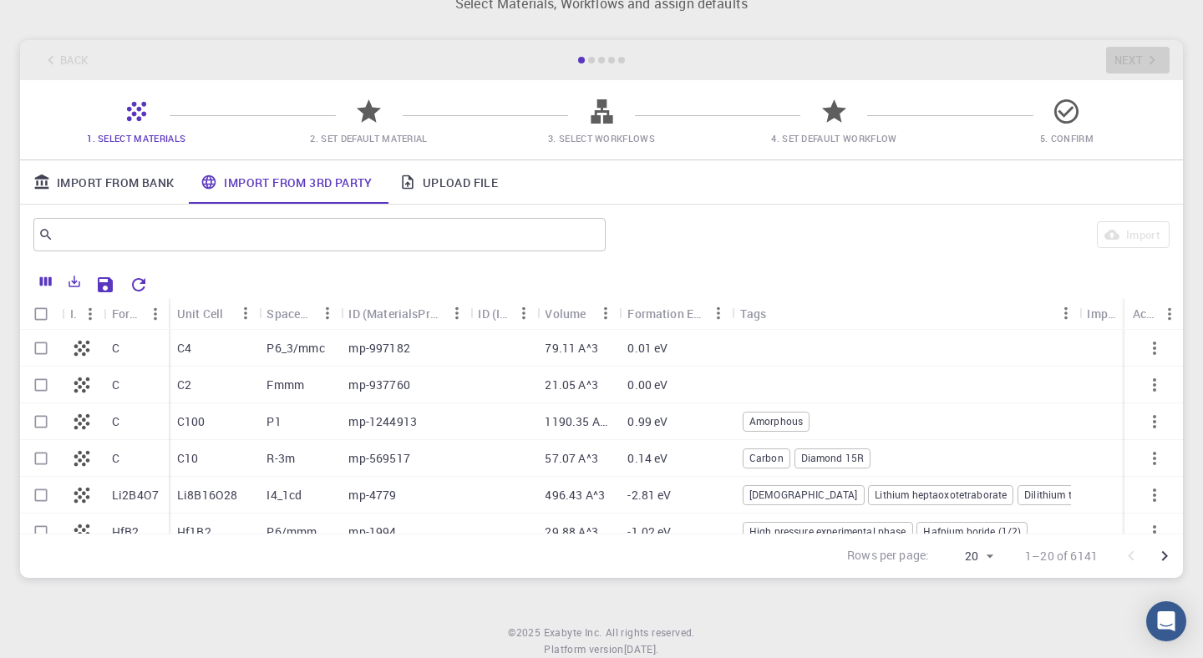
click at [735, 417] on div "Amorphous" at bounding box center [905, 422] width 347 height 37
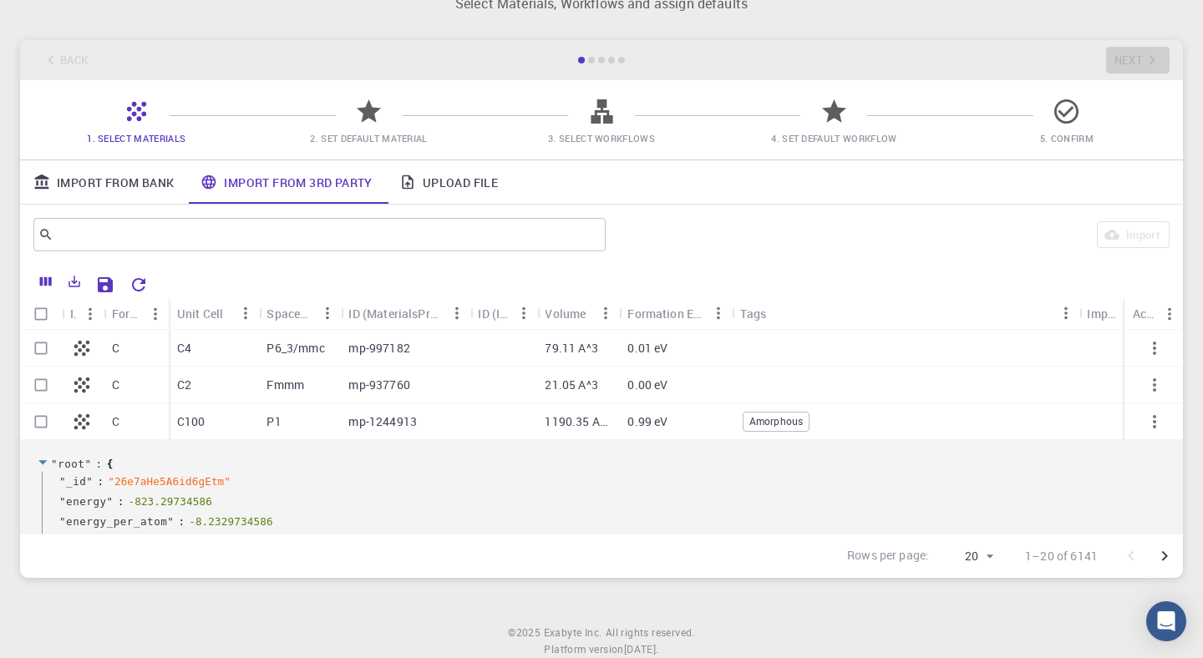
click at [730, 417] on div "0.99 eV" at bounding box center [675, 422] width 113 height 37
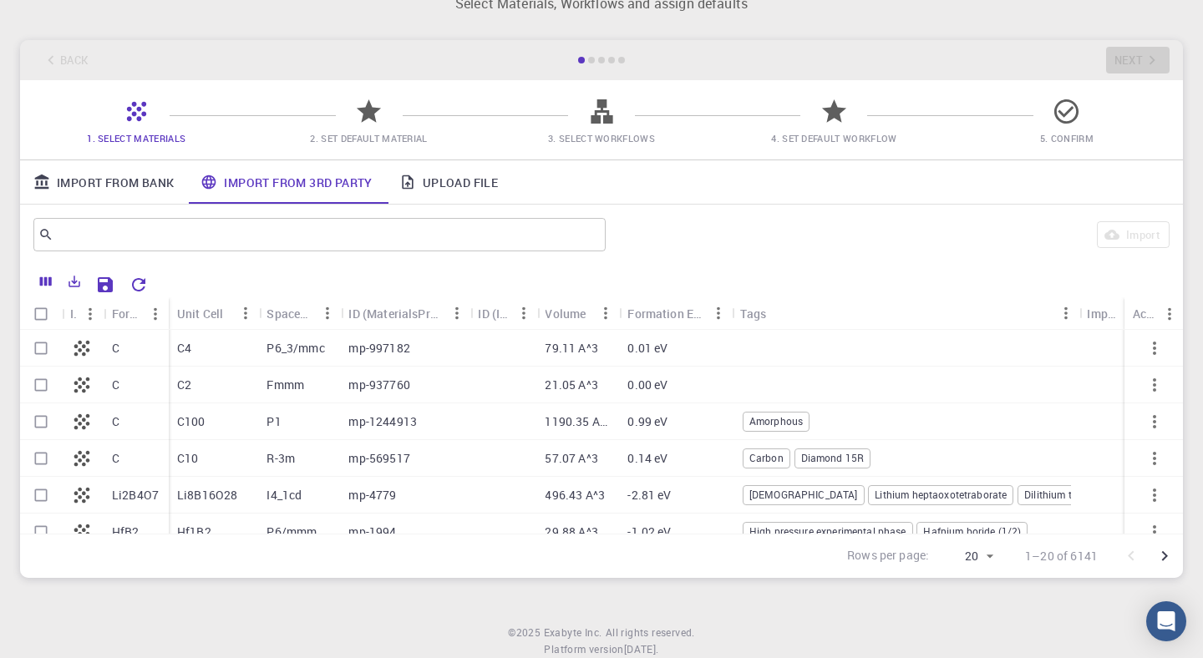
click at [723, 490] on div "-2.81 eV" at bounding box center [675, 495] width 113 height 37
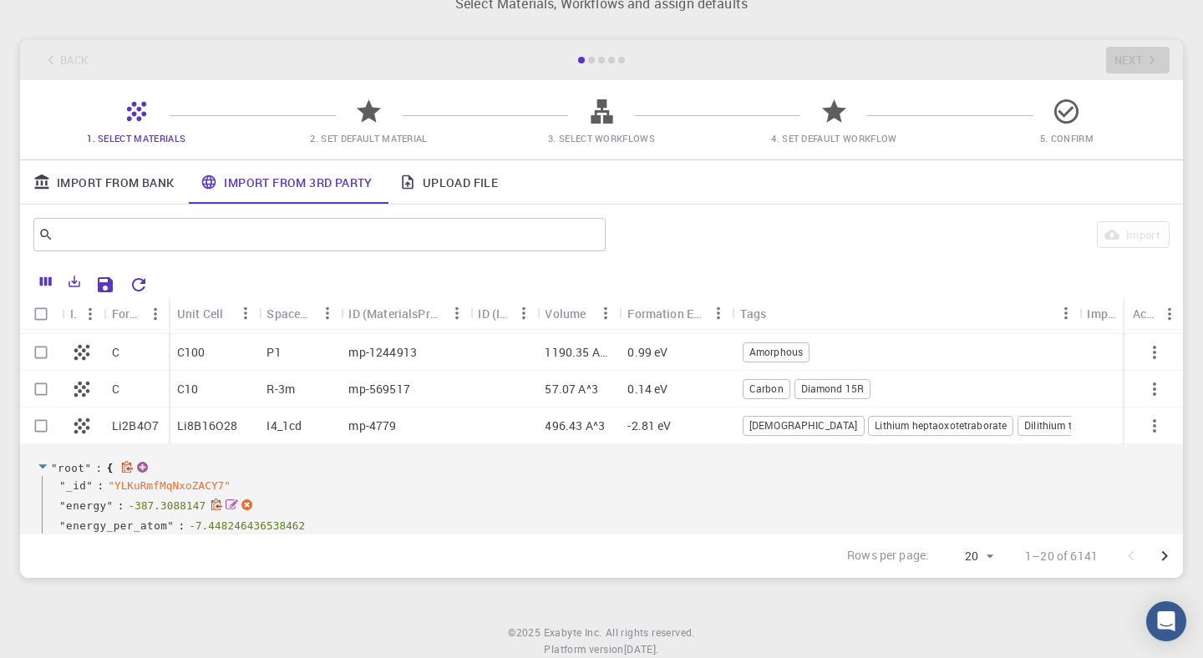
scroll to position [105, 0]
click at [715, 435] on div "-2.81 eV" at bounding box center [675, 427] width 113 height 37
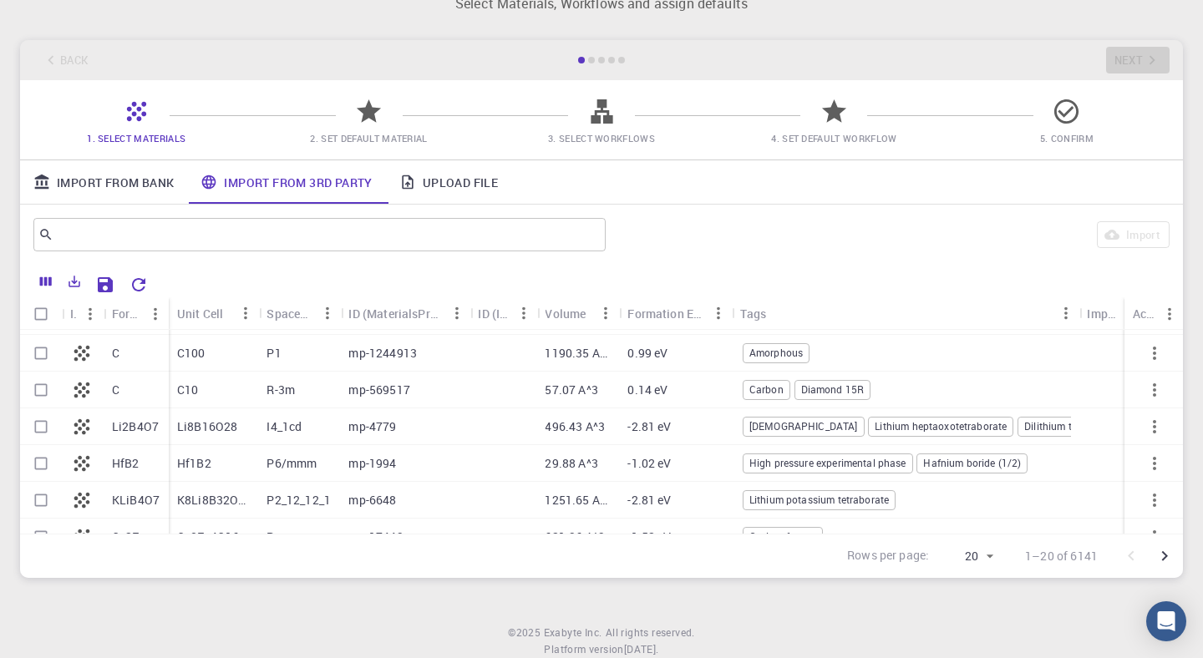
click at [717, 360] on div "0.99 eV" at bounding box center [675, 353] width 113 height 37
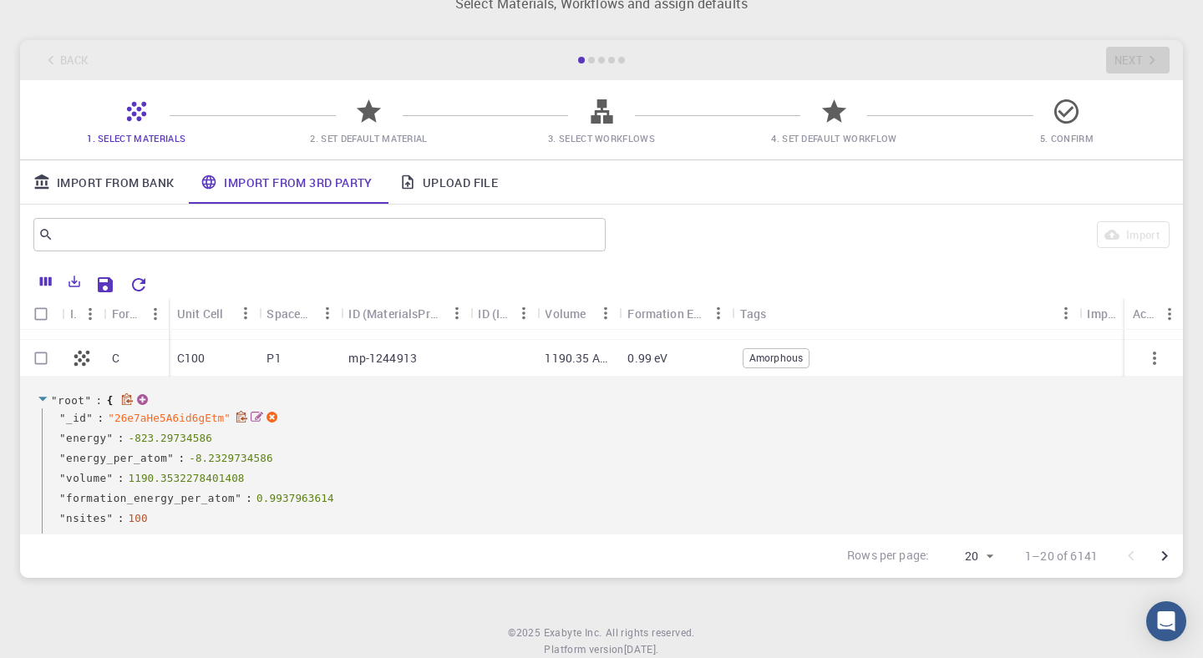
scroll to position [0, 0]
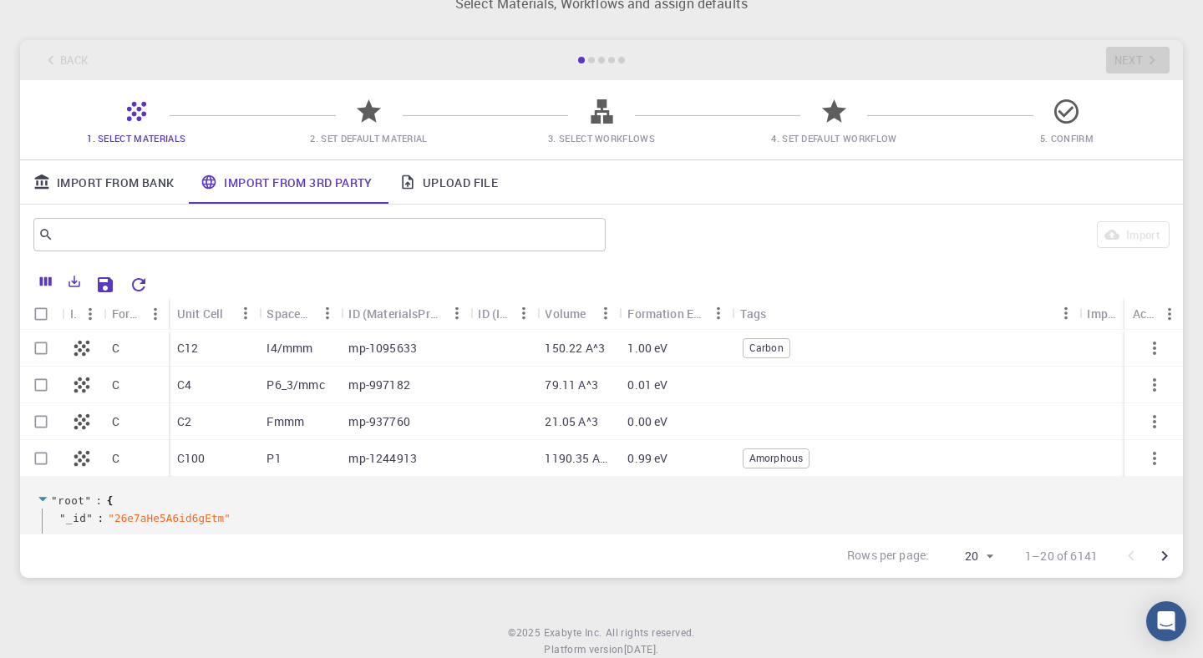
click at [86, 318] on icon "Menu" at bounding box center [90, 314] width 18 height 18
click at [93, 318] on icon "Menu" at bounding box center [90, 314] width 18 height 18
click at [86, 456] on icon at bounding box center [81, 458] width 23 height 23
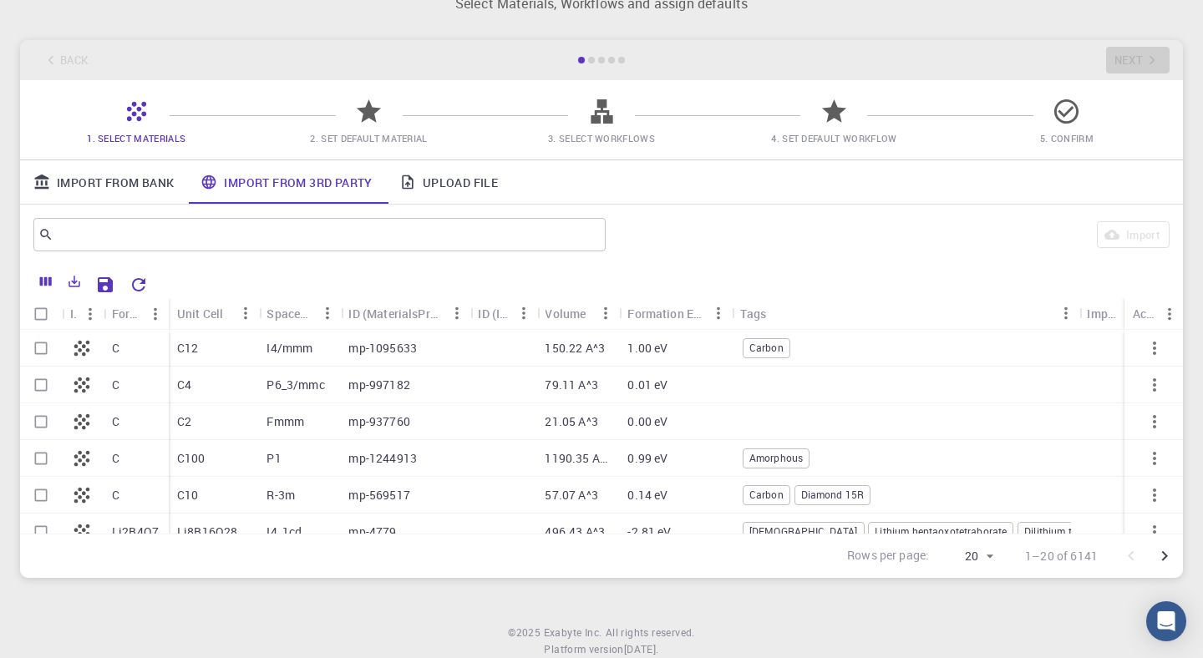
click at [38, 458] on input "Select row" at bounding box center [41, 459] width 32 height 32
checkbox input "true"
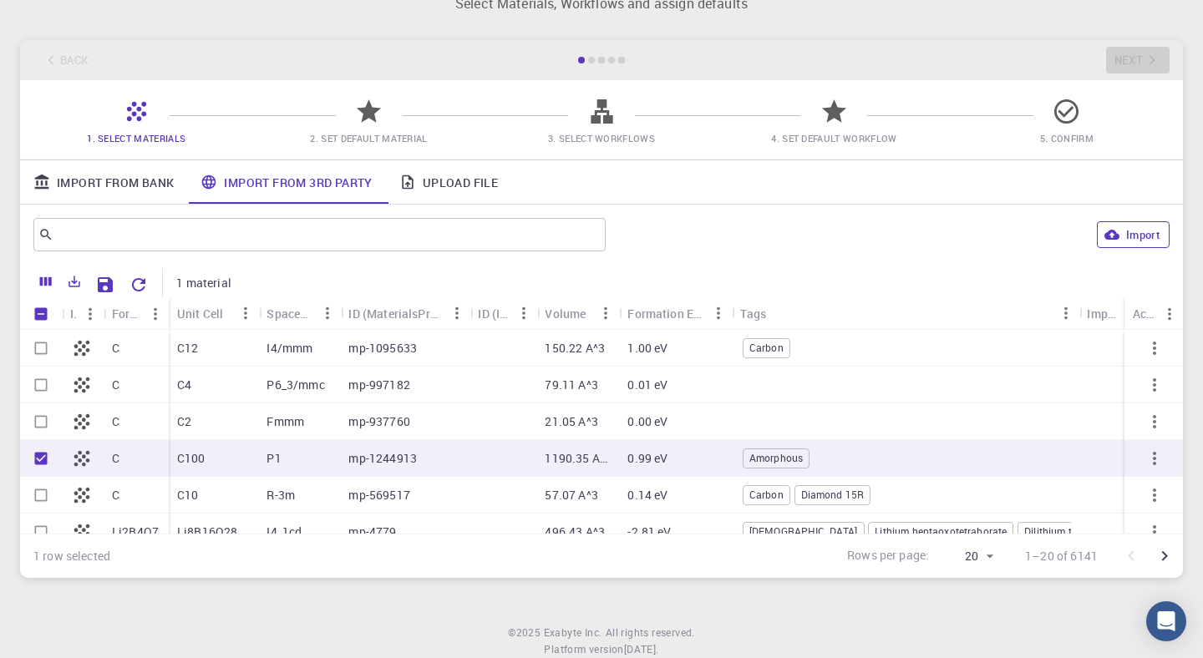
click at [1127, 237] on button "Import" at bounding box center [1133, 234] width 73 height 27
checkbox input "false"
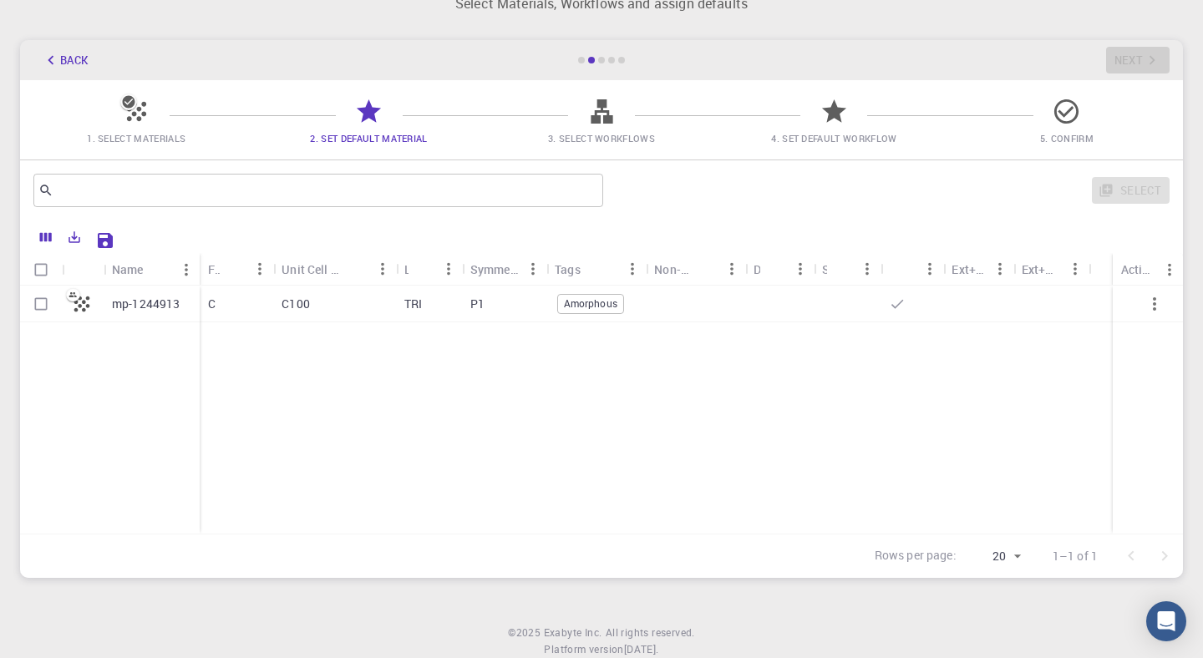
click at [663, 191] on div "Select" at bounding box center [890, 190] width 560 height 40
click at [674, 190] on div "Select" at bounding box center [890, 190] width 560 height 40
click at [675, 191] on div "Select" at bounding box center [890, 190] width 560 height 40
click at [125, 301] on p "mp-1244913" at bounding box center [146, 304] width 69 height 17
checkbox input "true"
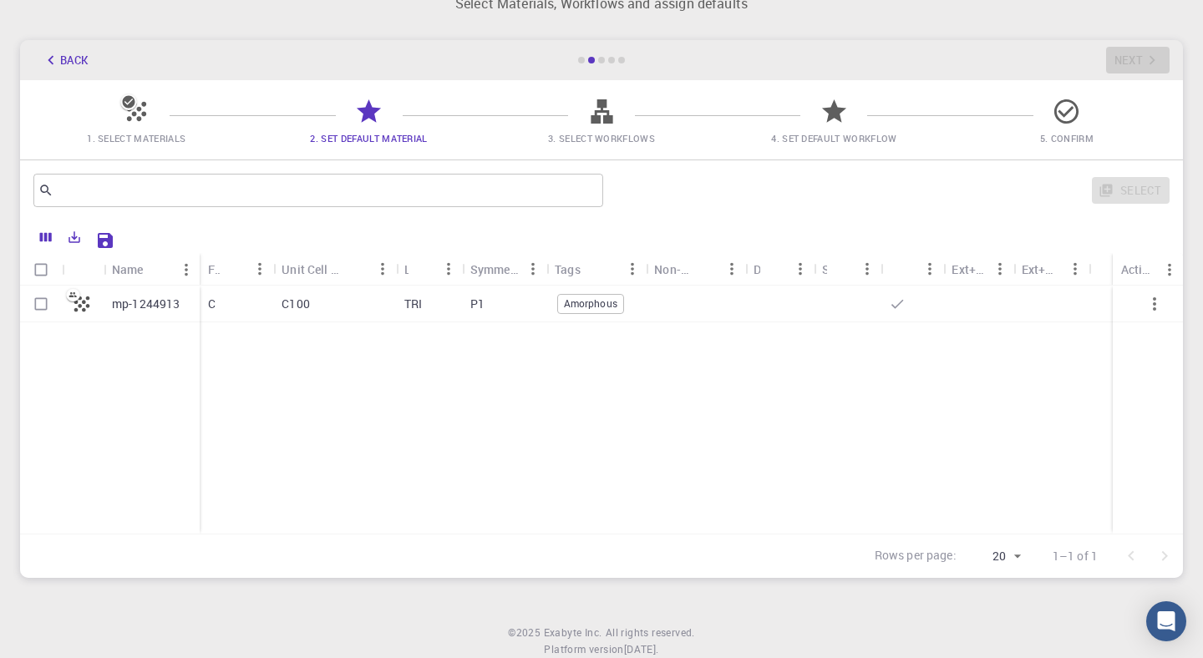
checkbox input "true"
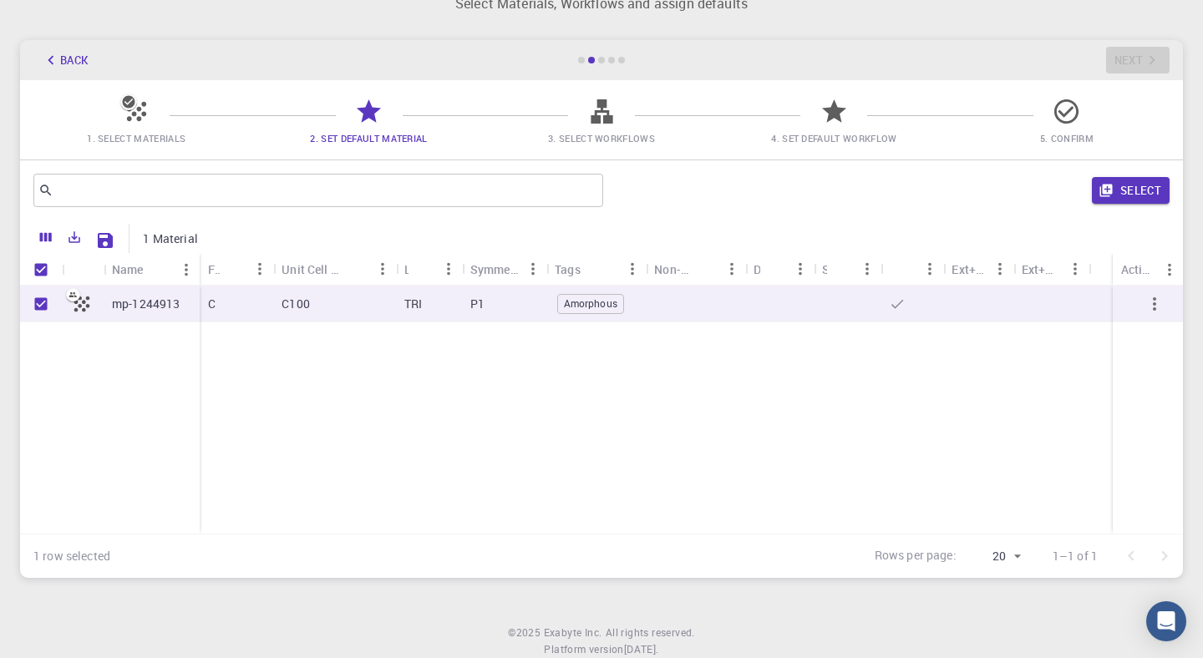
click at [602, 300] on span "Amorphous" at bounding box center [590, 304] width 65 height 14
checkbox input "false"
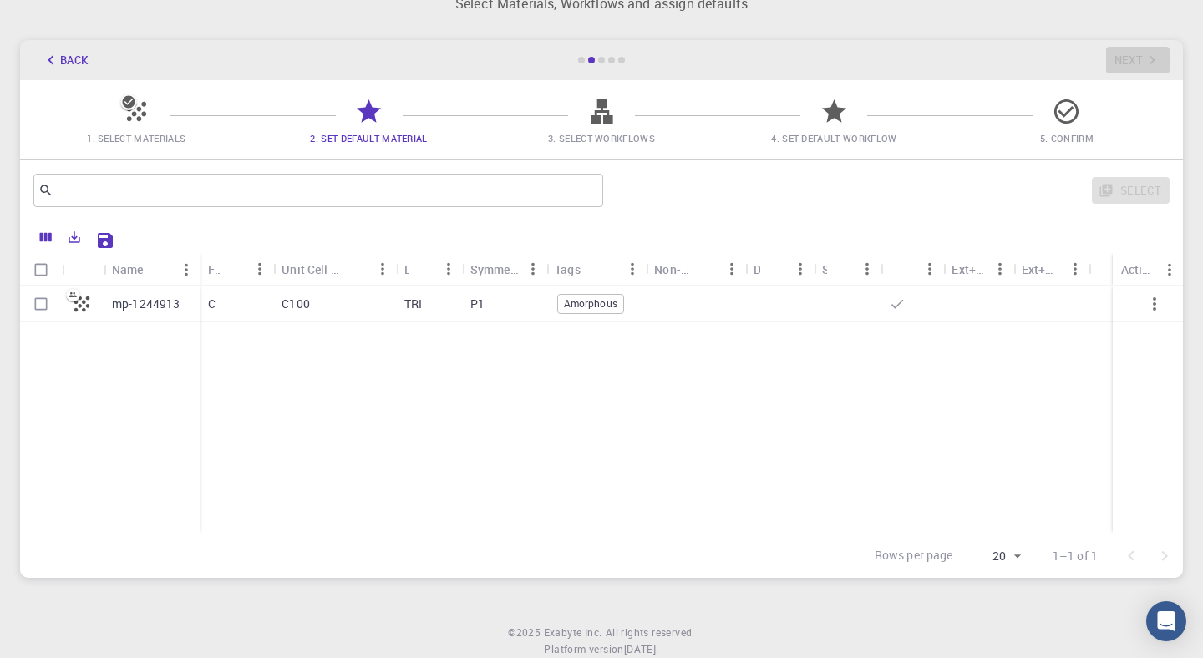
click at [606, 302] on span "Amorphous" at bounding box center [590, 304] width 65 height 14
checkbox input "true"
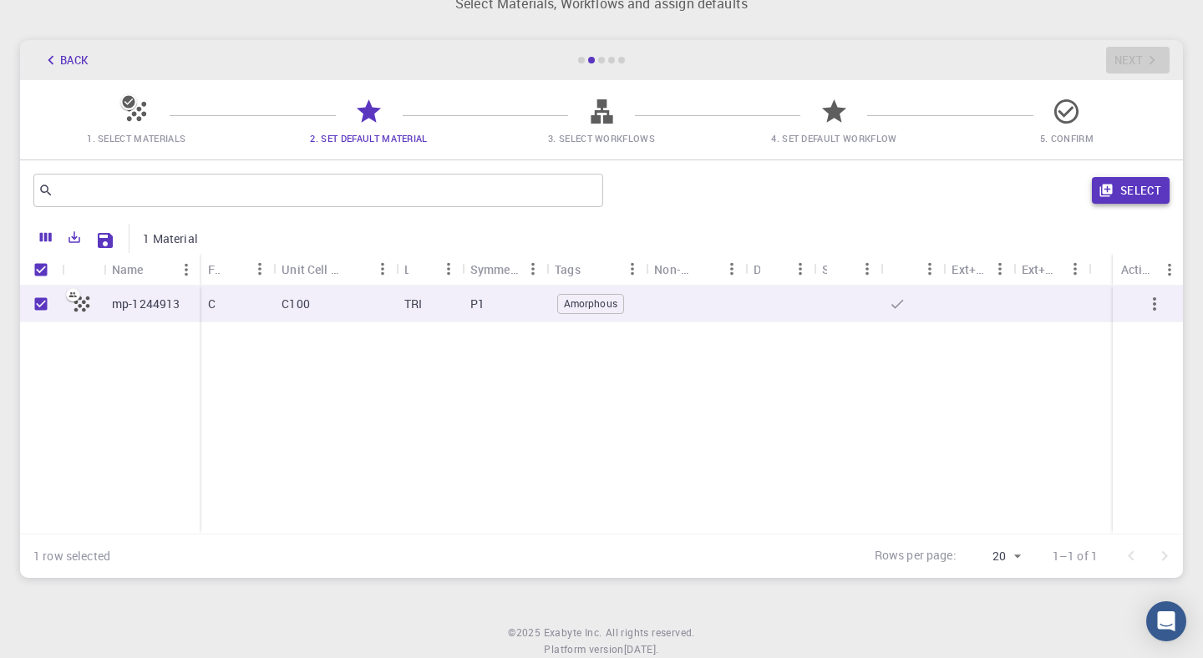
click at [1120, 192] on button "Select" at bounding box center [1131, 190] width 78 height 27
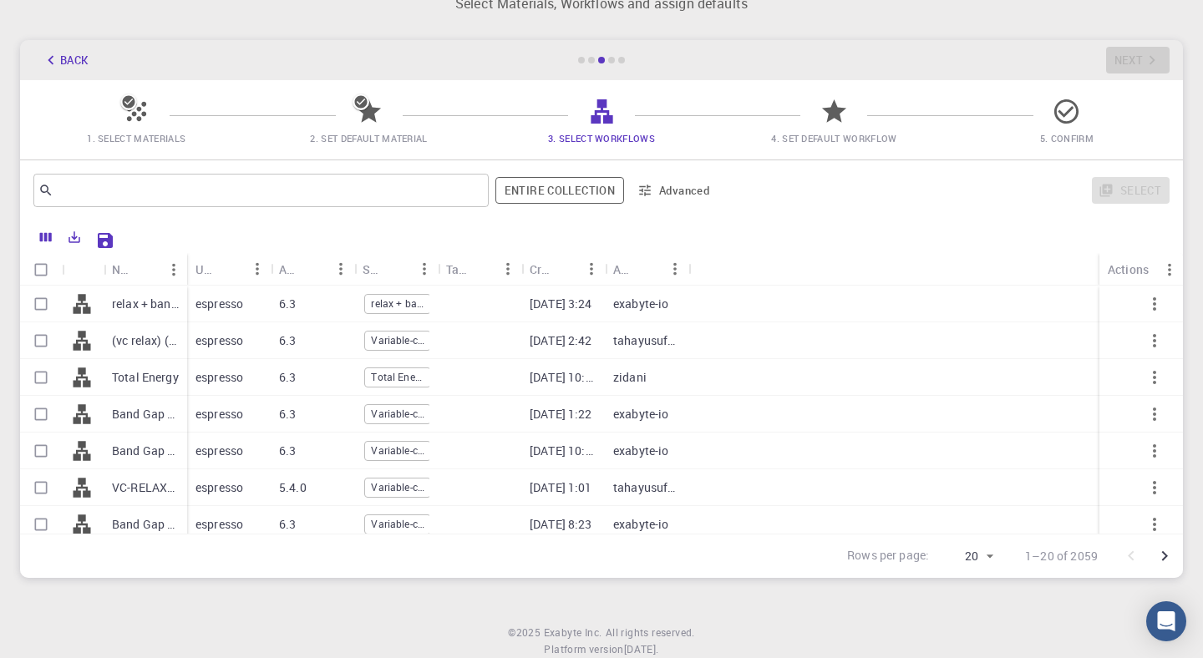
drag, startPoint x: 187, startPoint y: 262, endPoint x: 276, endPoint y: 258, distance: 88.6
click at [271, 258] on div "Used application" at bounding box center [229, 269] width 84 height 33
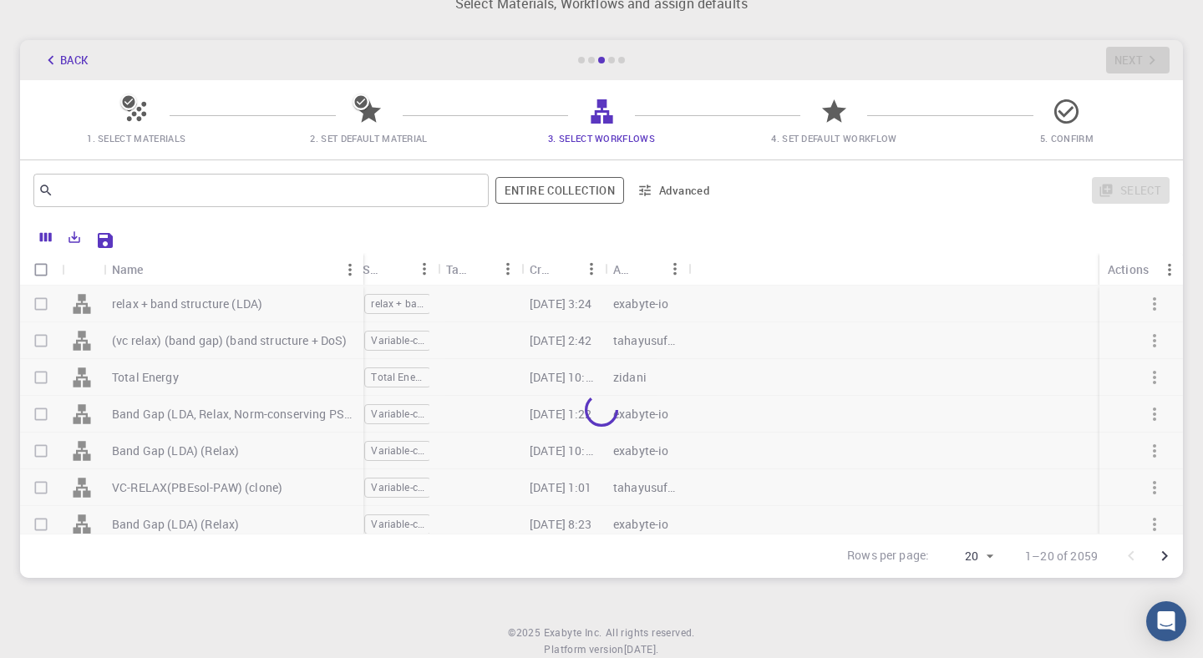
drag, startPoint x: 186, startPoint y: 262, endPoint x: 361, endPoint y: 248, distance: 175.2
click at [361, 248] on div "Name Used application Application Version Subworkflows Tags Created Account Act…" at bounding box center [601, 400] width 1163 height 358
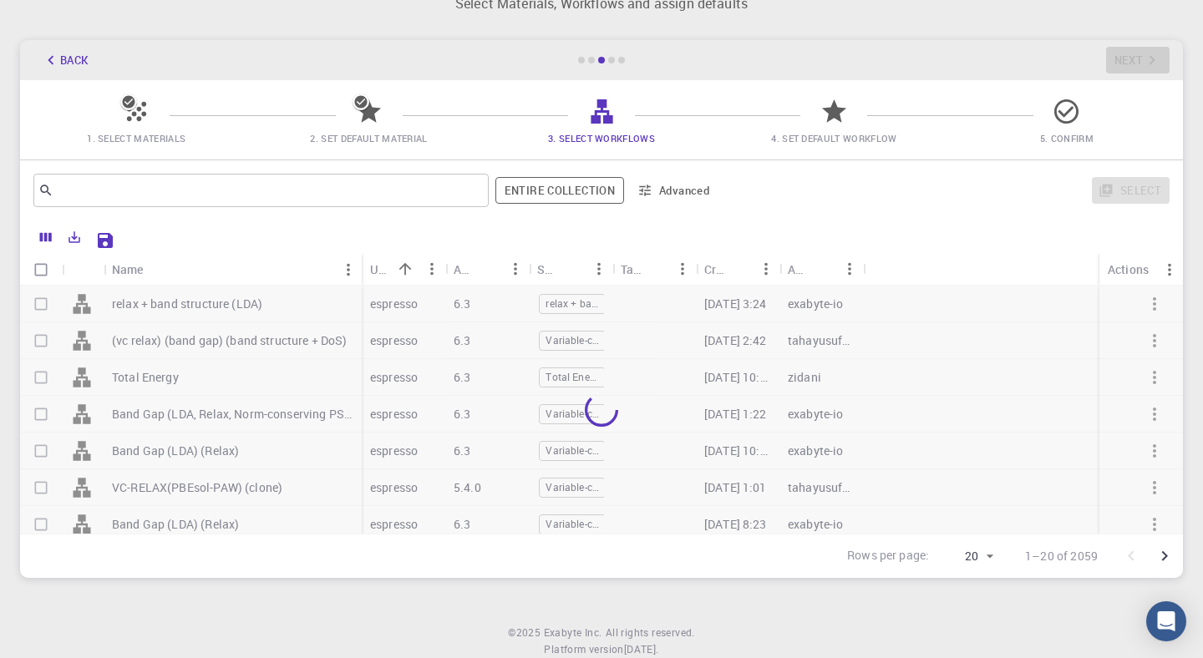
click at [331, 225] on div at bounding box center [646, 238] width 1049 height 29
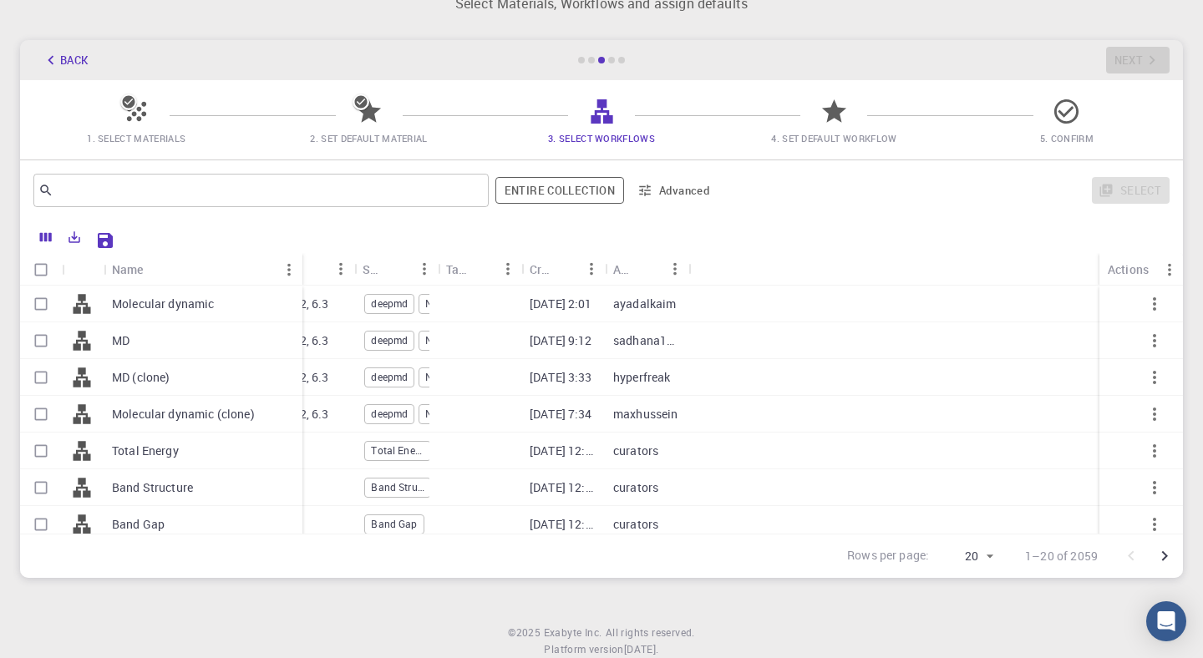
drag, startPoint x: 186, startPoint y: 271, endPoint x: 300, endPoint y: 262, distance: 114.0
click at [300, 262] on div "Name" at bounding box center [304, 269] width 17 height 33
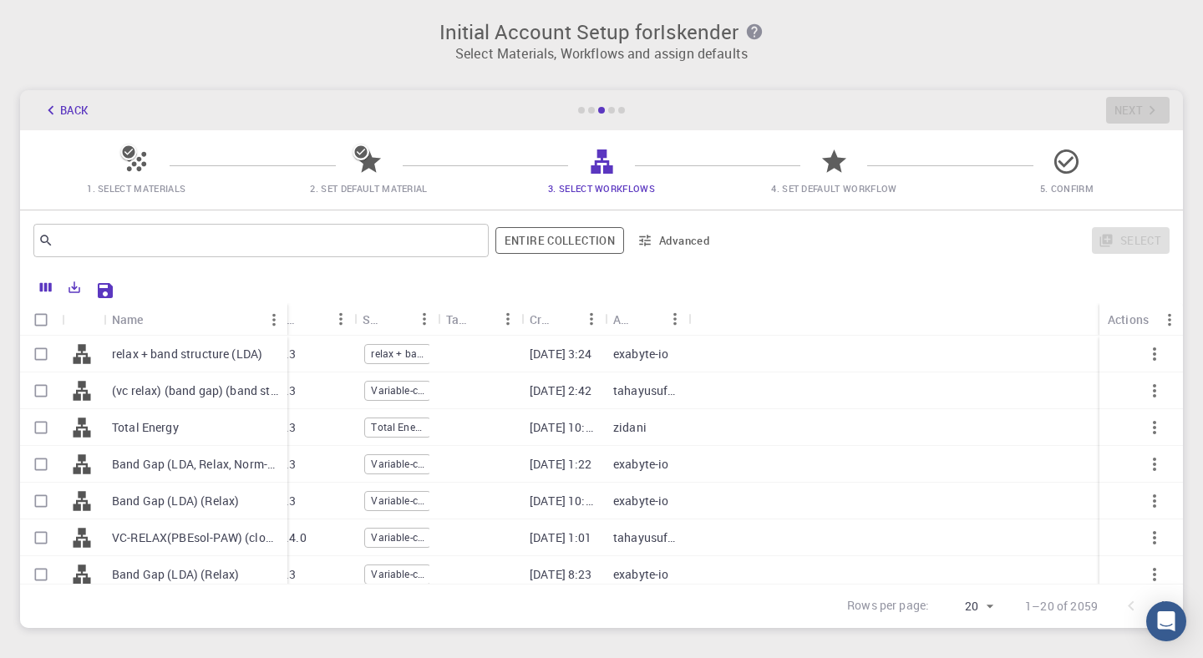
drag, startPoint x: 186, startPoint y: 316, endPoint x: 287, endPoint y: 318, distance: 100.3
click at [287, 318] on div "Name" at bounding box center [289, 319] width 17 height 33
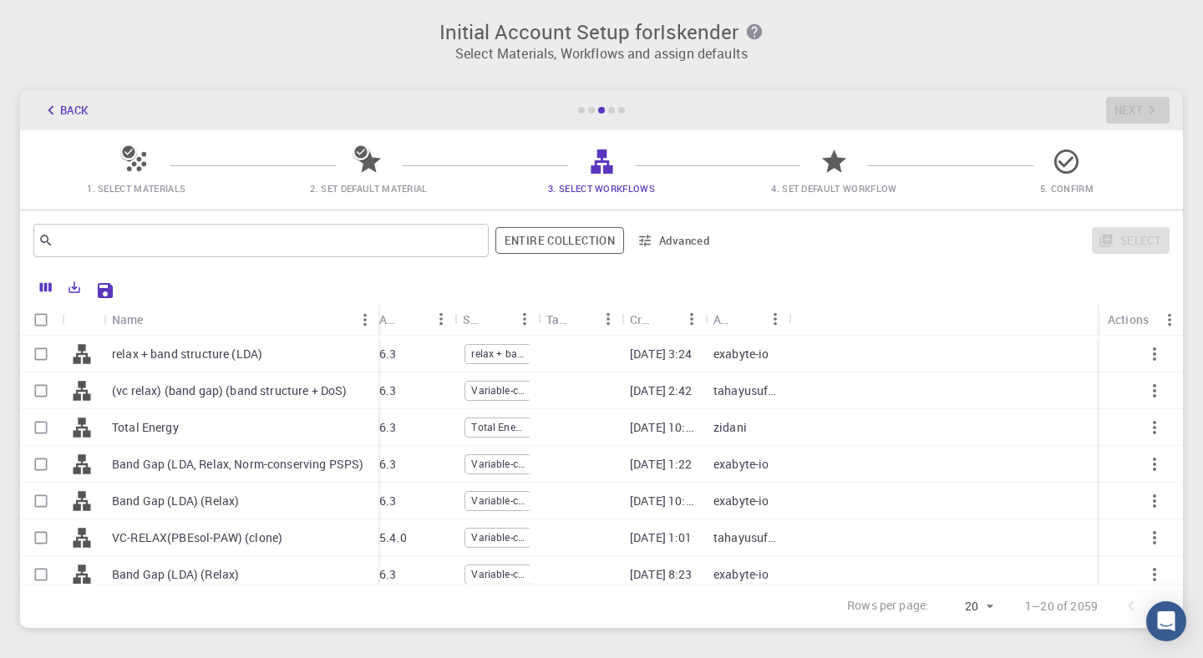
drag, startPoint x: 287, startPoint y: 318, endPoint x: 378, endPoint y: 315, distance: 91.1
click at [378, 315] on div "Name" at bounding box center [380, 319] width 17 height 33
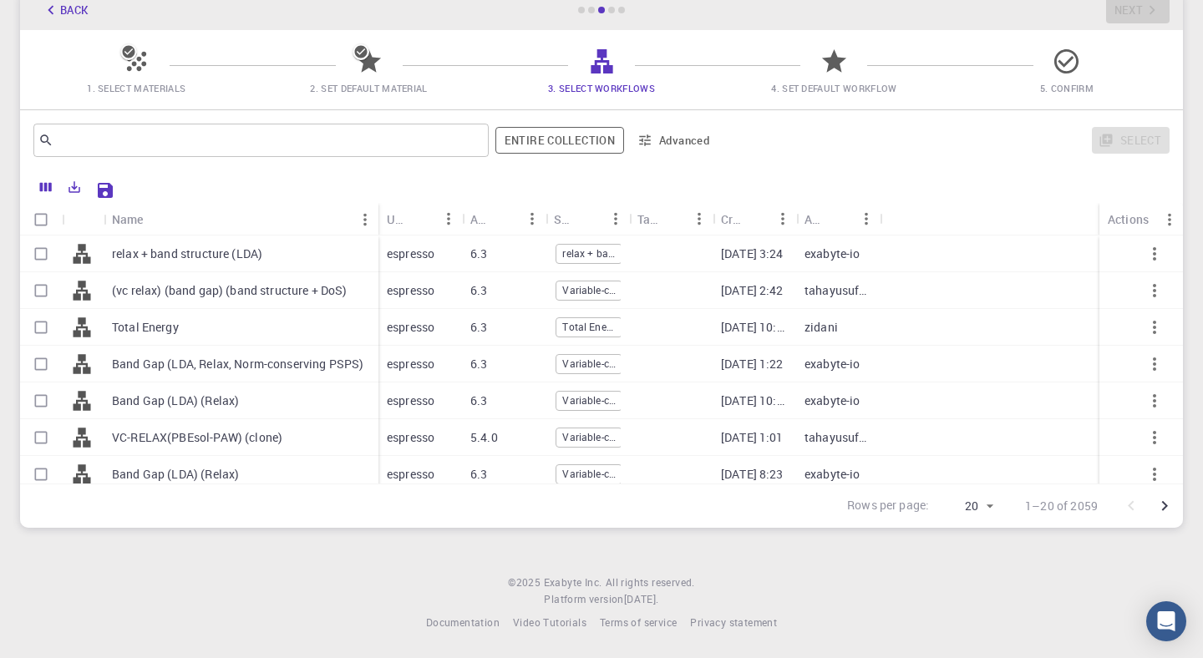
click at [195, 328] on div "Total Energy" at bounding box center [241, 327] width 275 height 37
checkbox input "true"
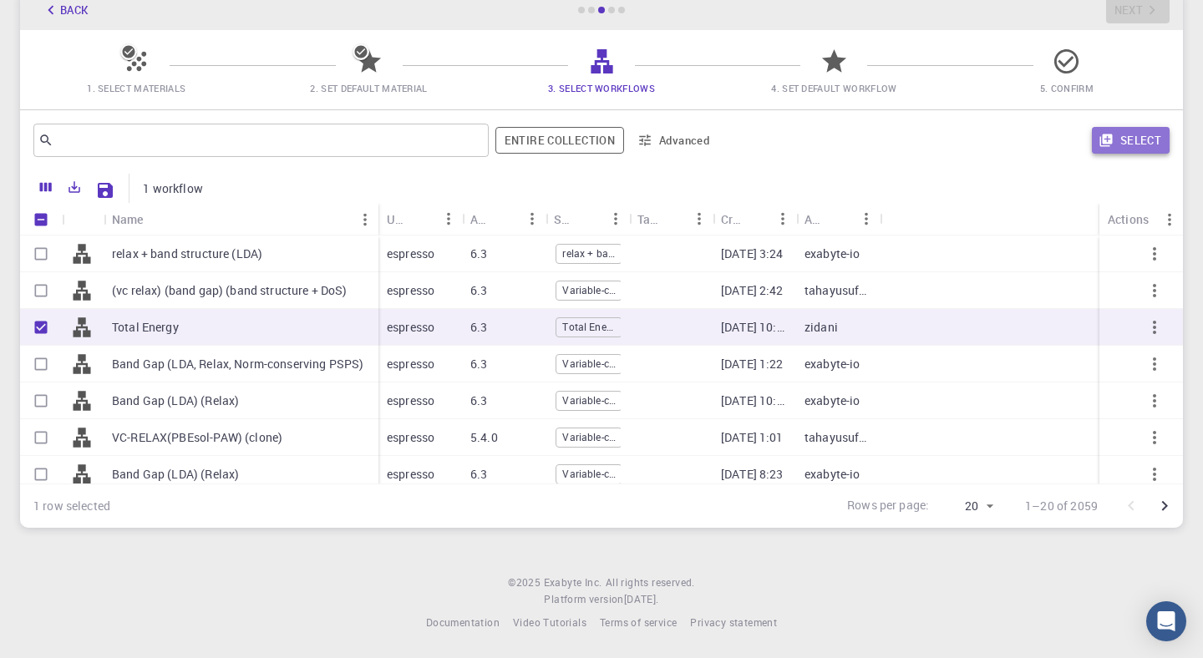
click at [1139, 144] on button "Select" at bounding box center [1131, 140] width 78 height 27
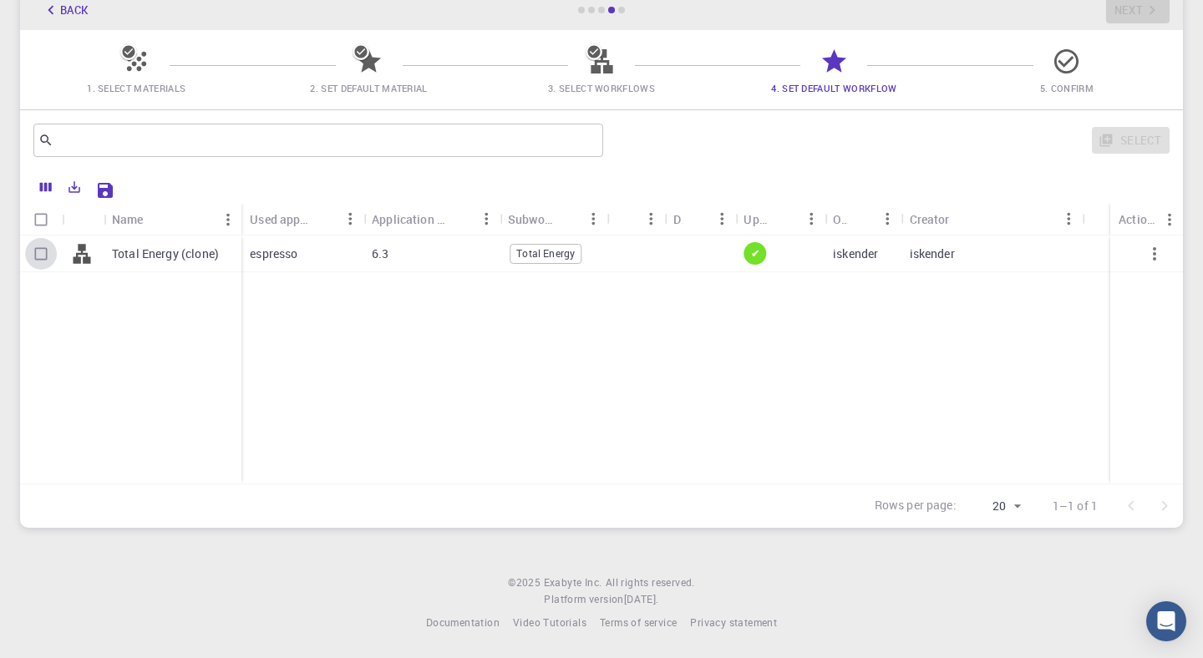
click at [43, 250] on input "Select row" at bounding box center [41, 254] width 32 height 32
checkbox input "true"
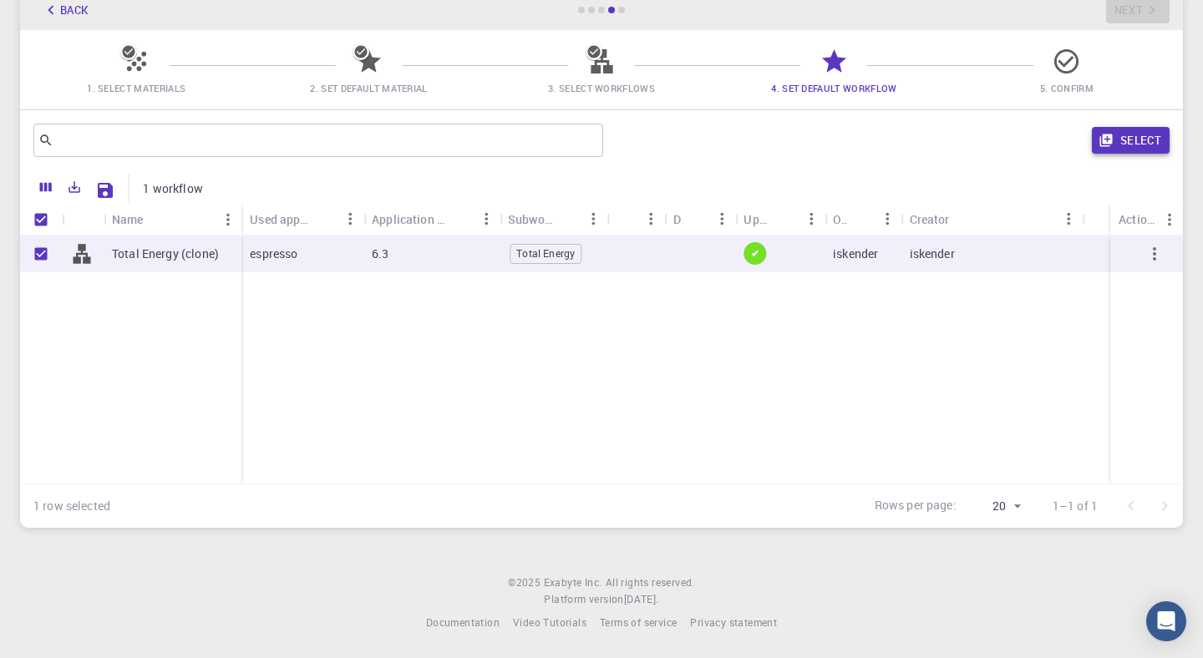
click at [1122, 135] on button "Select" at bounding box center [1131, 140] width 78 height 27
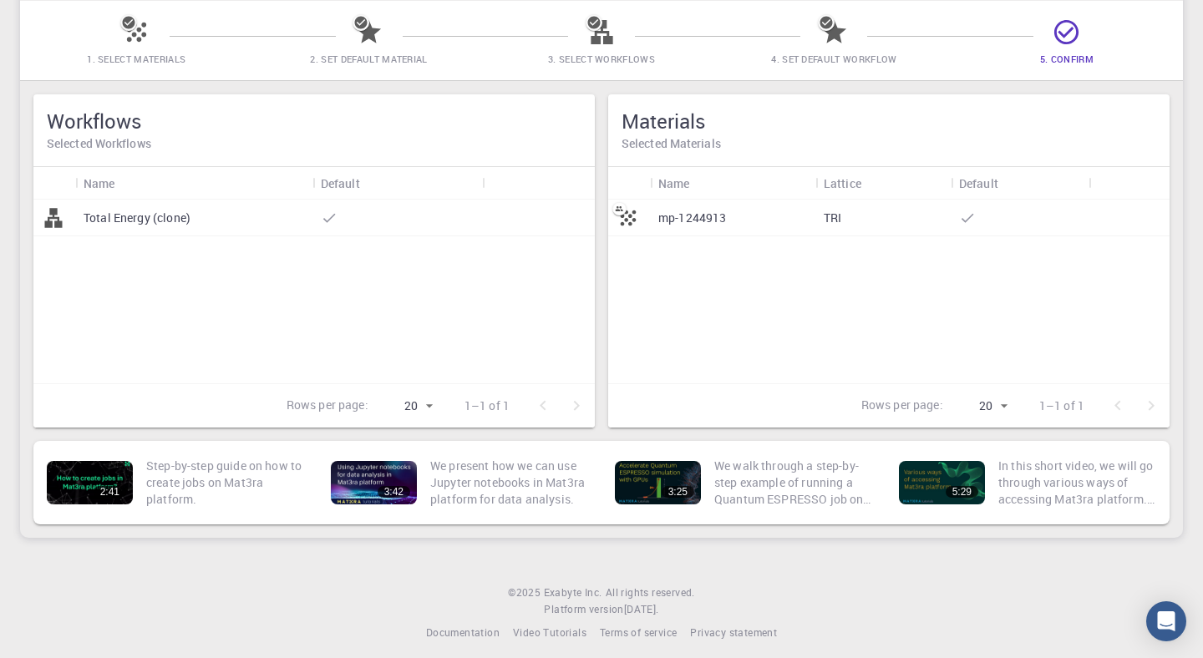
scroll to position [142, 0]
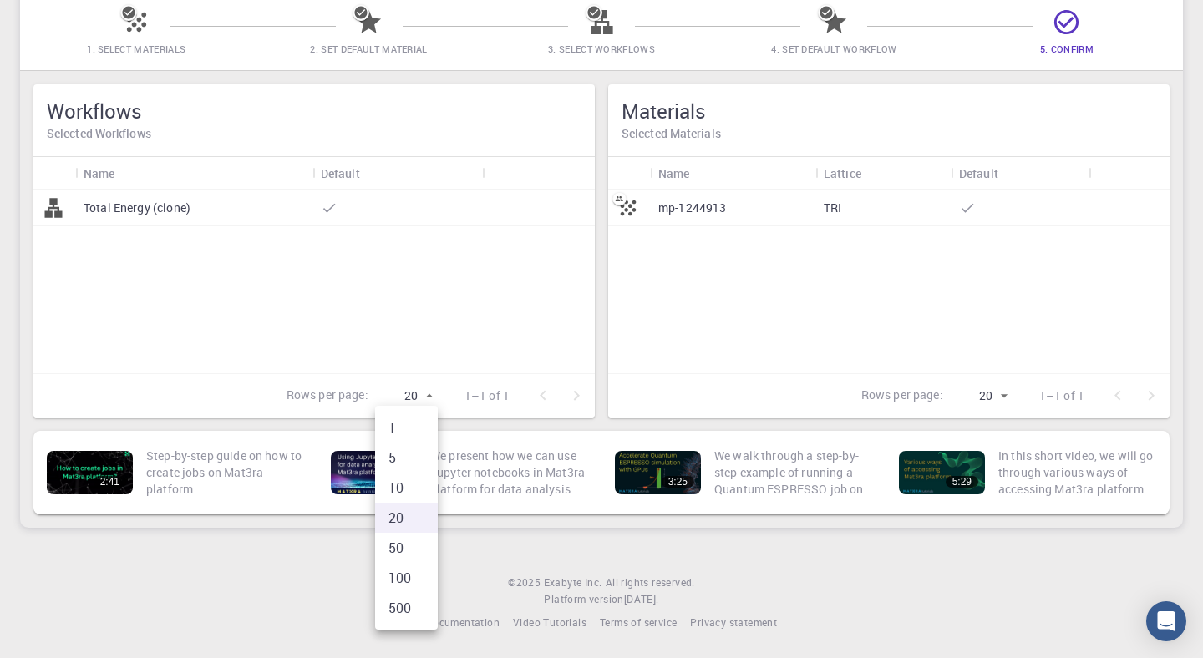
click at [428, 393] on body "Initial Account Setup for Iskender Select Materials, Workflows and assign defau…" at bounding box center [601, 259] width 1203 height 798
click at [428, 393] on div at bounding box center [601, 329] width 1203 height 658
click at [91, 210] on p "Total Energy (clone)" at bounding box center [137, 208] width 107 height 17
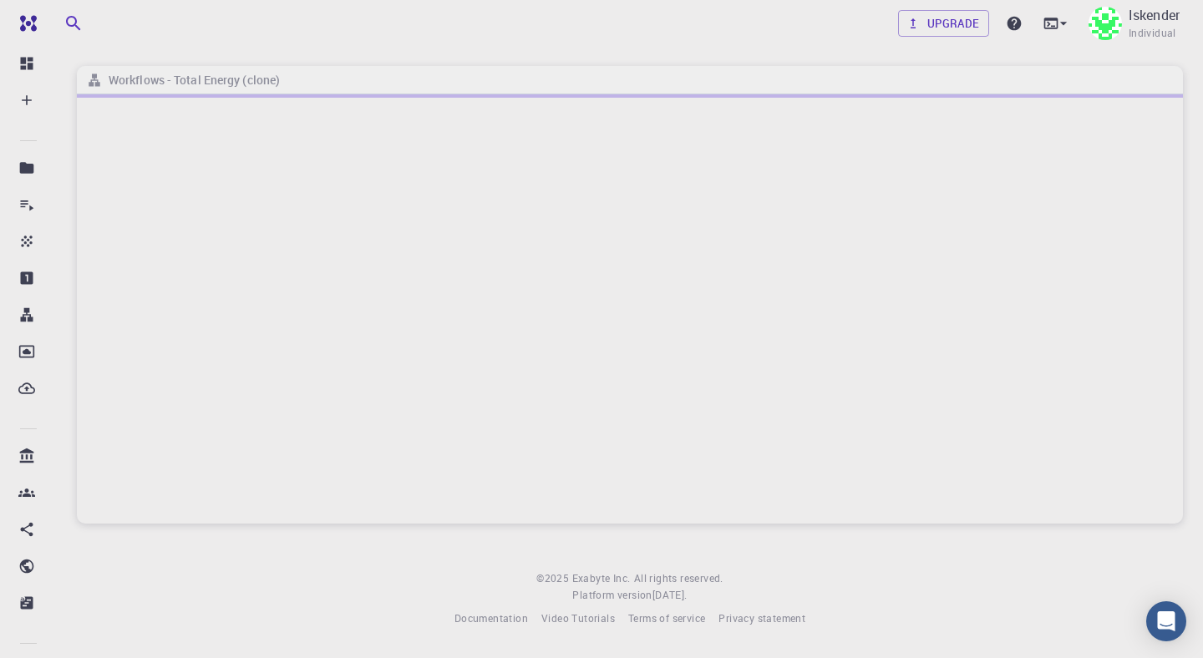
click at [588, 37] on div "Upgrade Iskender Individual" at bounding box center [630, 23] width 1146 height 43
click at [618, 27] on div "Upgrade Iskender Individual" at bounding box center [630, 23] width 1146 height 43
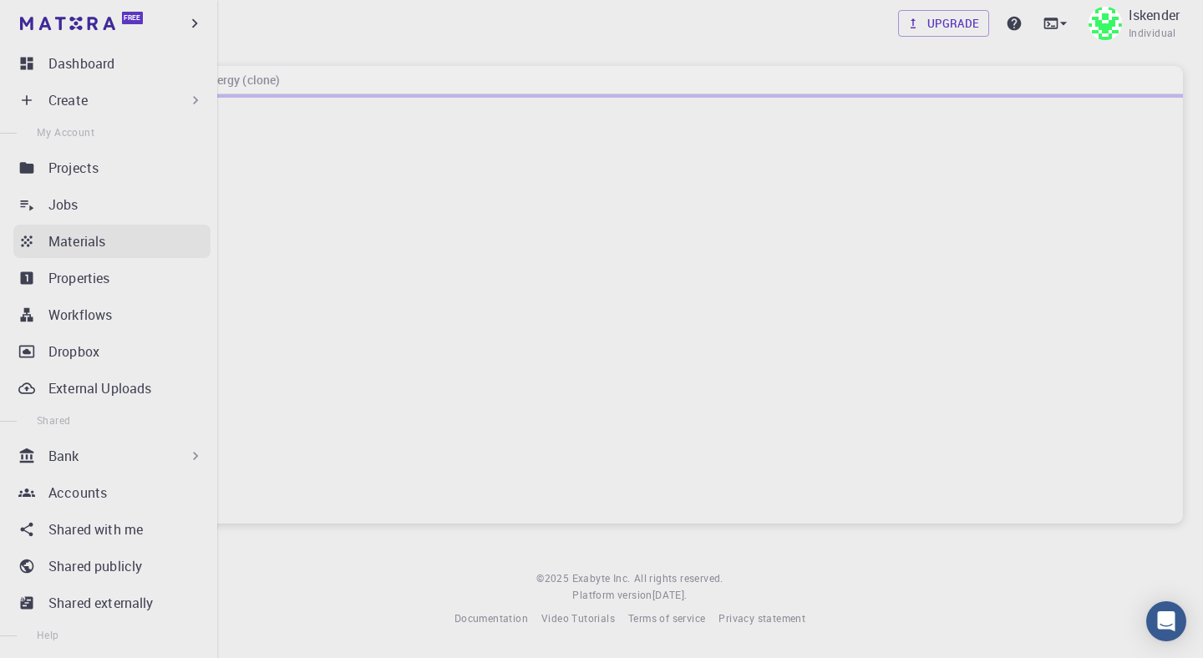
click at [170, 236] on div "Materials" at bounding box center [129, 241] width 162 height 20
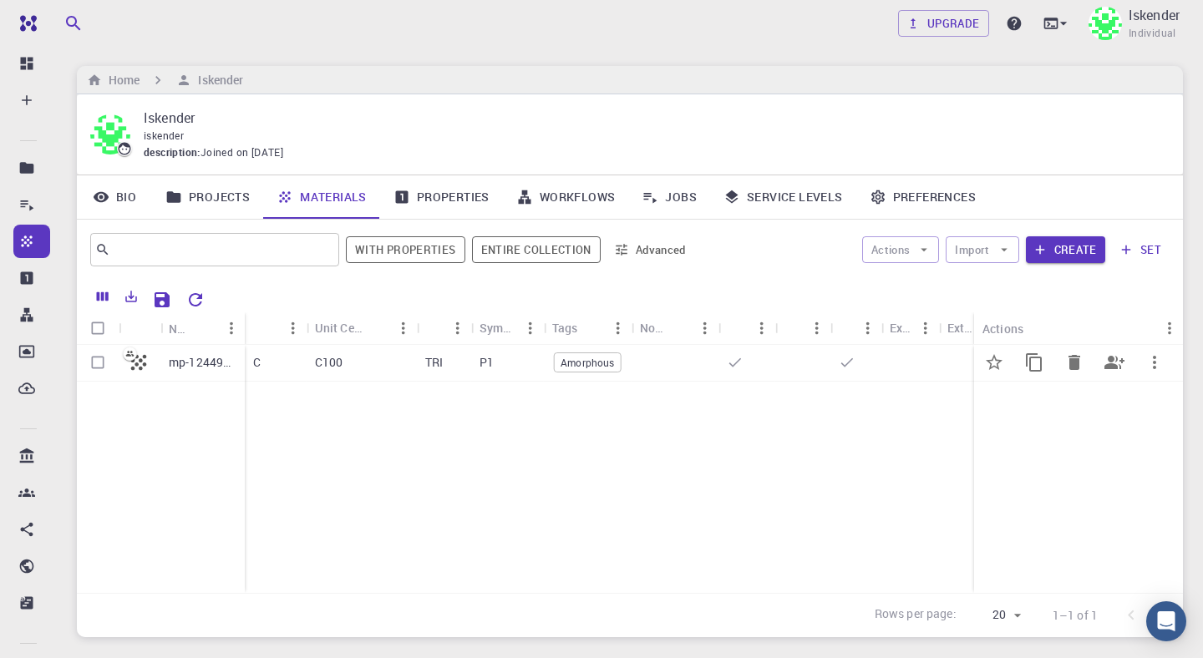
click at [218, 363] on p "mp-1244913" at bounding box center [203, 362] width 68 height 17
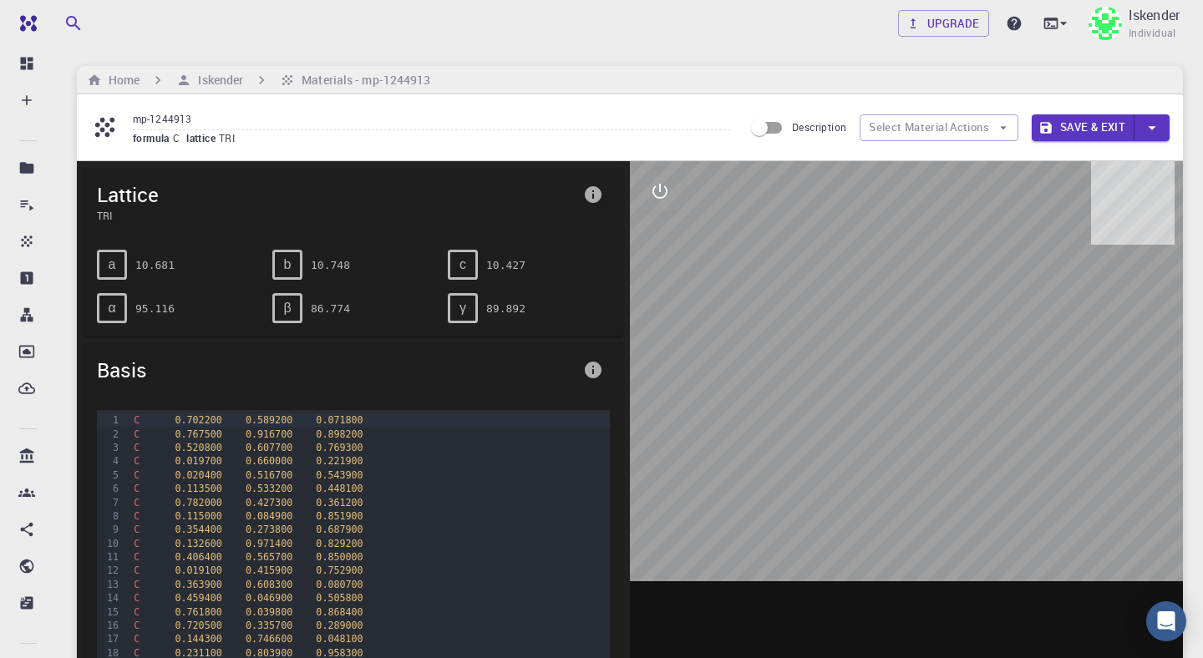
drag, startPoint x: 878, startPoint y: 299, endPoint x: 1001, endPoint y: 315, distance: 123.9
click at [1001, 315] on div at bounding box center [906, 421] width 553 height 520
drag, startPoint x: 891, startPoint y: 319, endPoint x: 959, endPoint y: 338, distance: 70.9
click at [959, 338] on div at bounding box center [906, 421] width 553 height 520
click at [659, 200] on icon "interactive" at bounding box center [660, 191] width 20 height 20
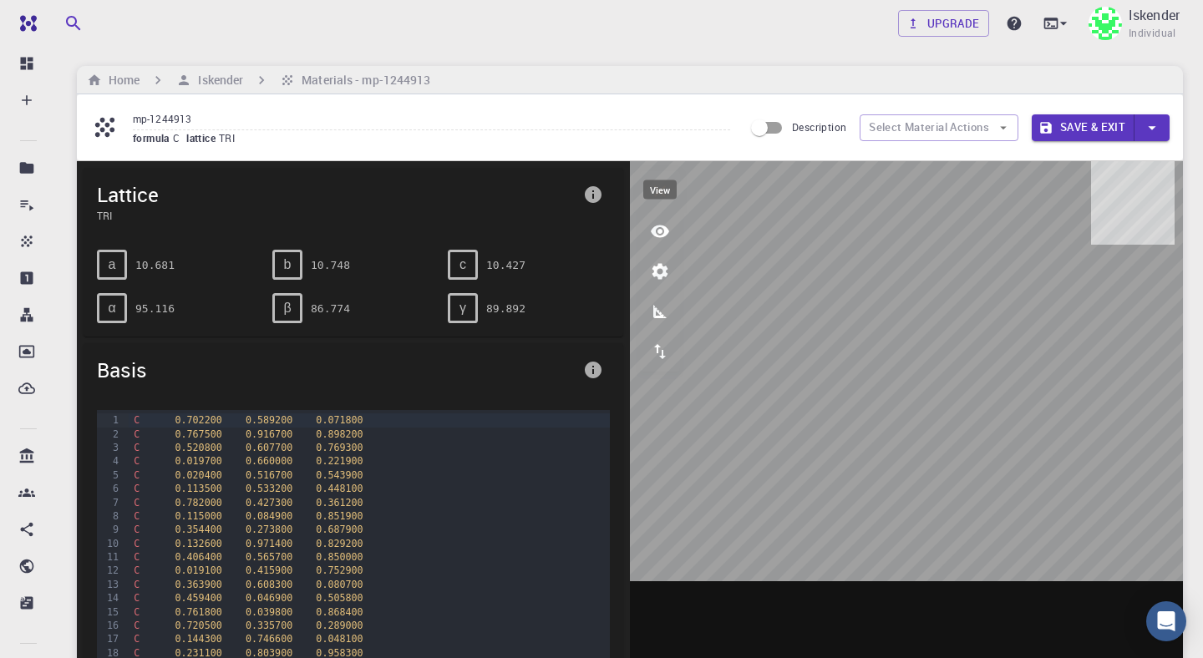
click at [664, 234] on icon "view" at bounding box center [660, 232] width 18 height 13
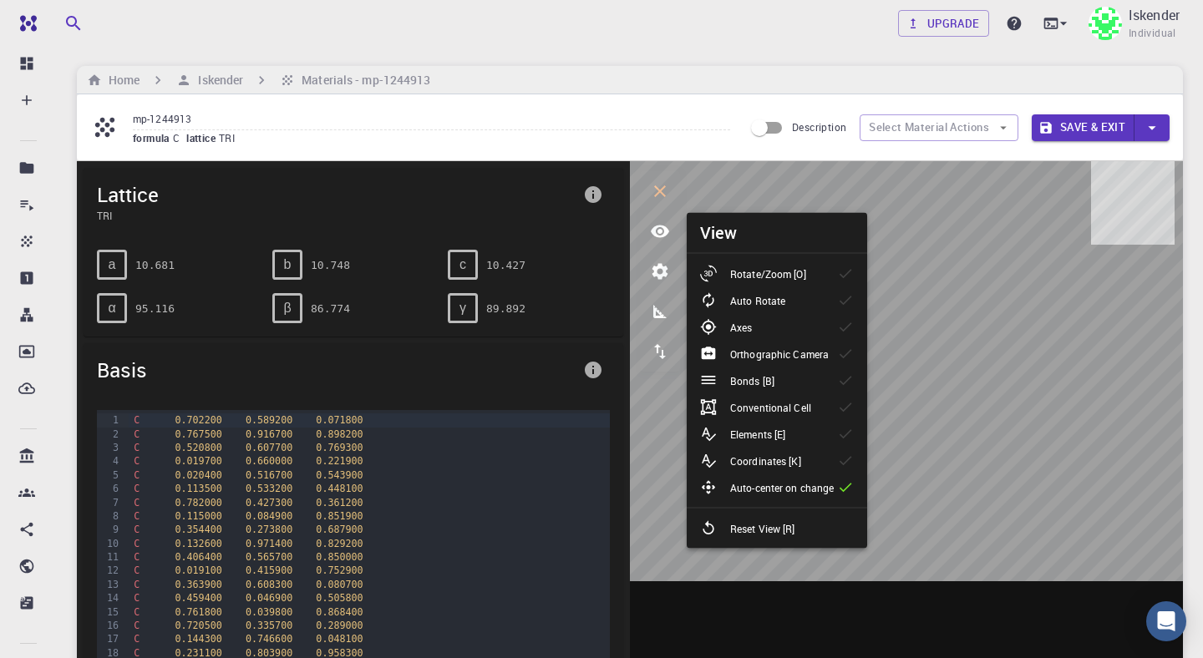
click at [808, 275] on div "Rotate/Zoom [O]" at bounding box center [759, 274] width 119 height 17
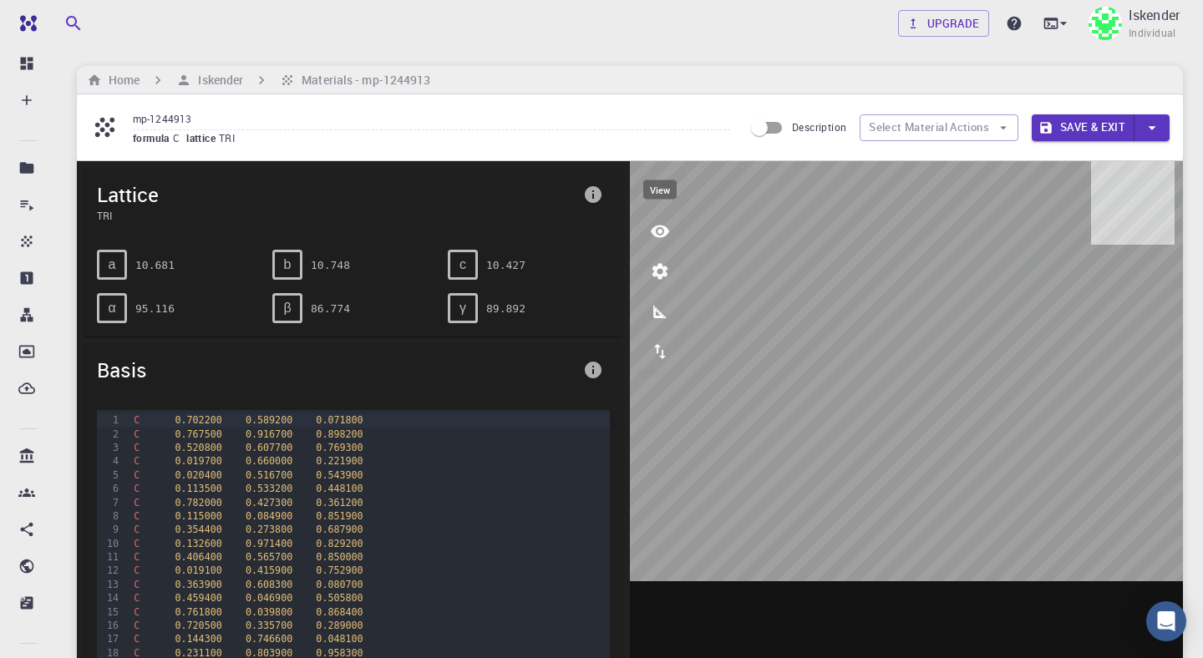
click at [658, 234] on icon "view" at bounding box center [660, 231] width 20 height 20
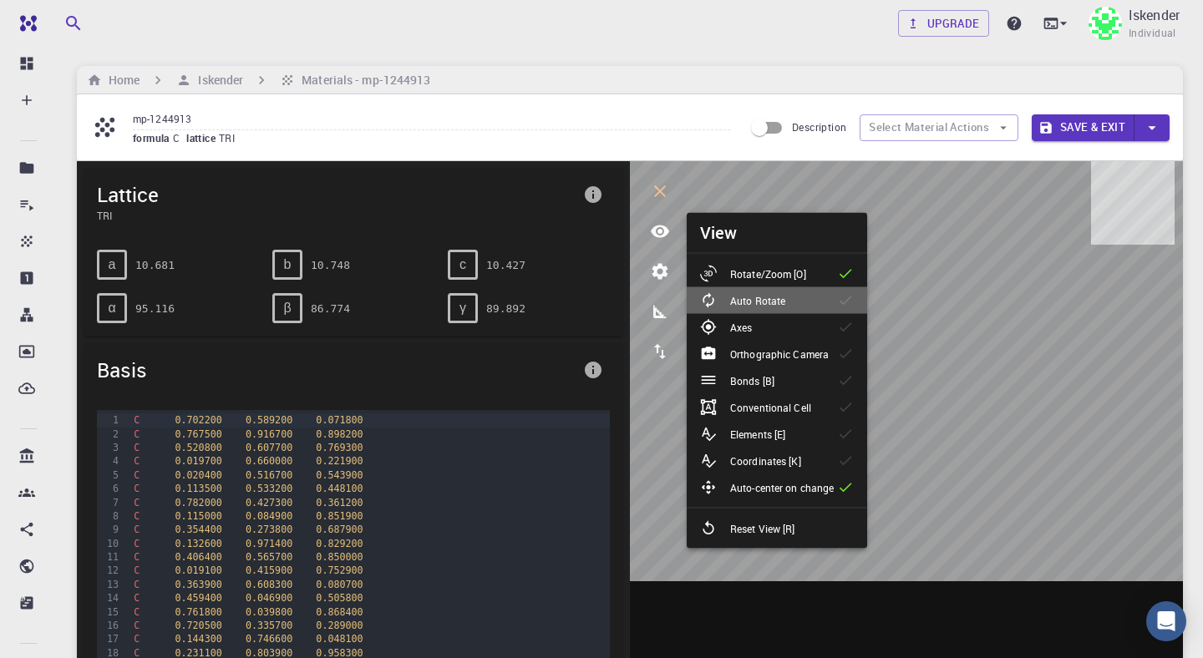
click at [745, 298] on p "Auto Rotate" at bounding box center [757, 300] width 55 height 15
click at [775, 328] on li "Axes" at bounding box center [777, 327] width 180 height 27
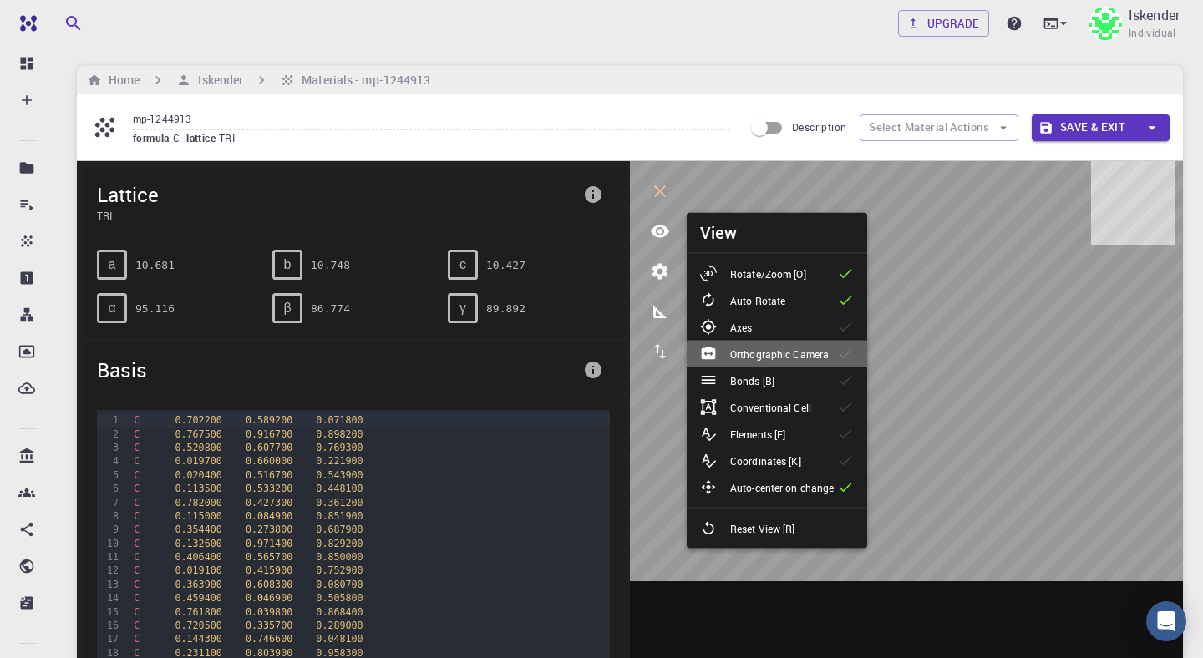
click at [769, 347] on p "Orthographic Camera" at bounding box center [779, 354] width 99 height 15
click at [763, 376] on p "Bonds [B]" at bounding box center [752, 381] width 44 height 15
click at [828, 379] on li "Bonds [B]" at bounding box center [777, 381] width 180 height 27
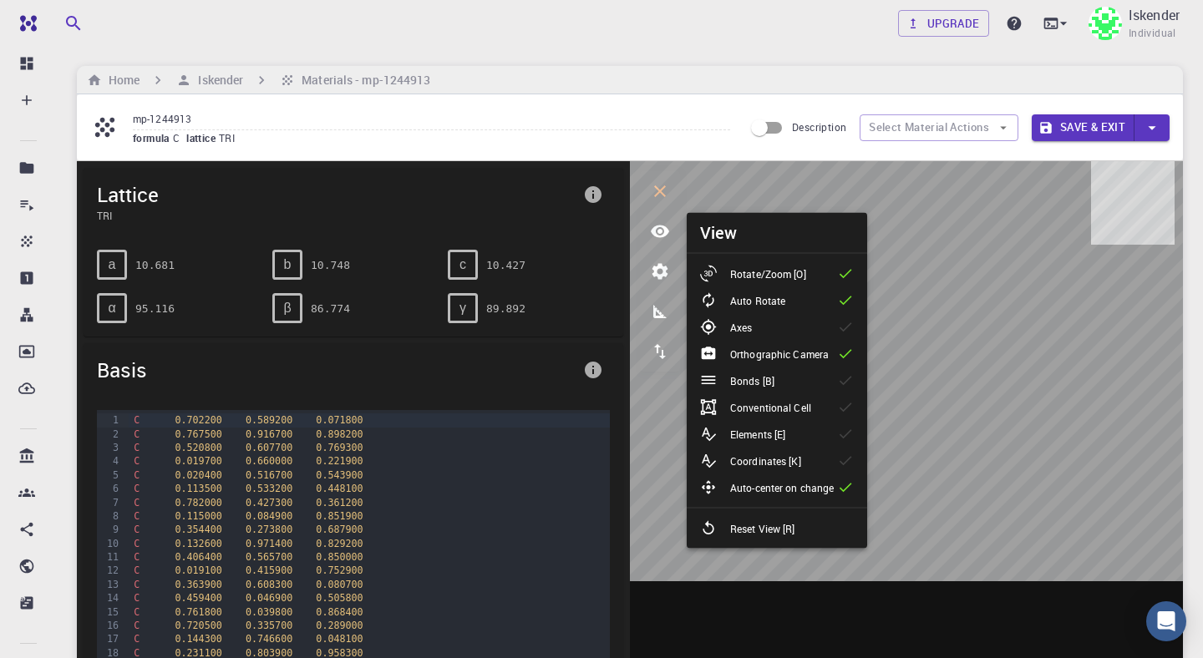
click at [825, 383] on li "Bonds [B]" at bounding box center [777, 381] width 180 height 27
click at [814, 383] on li "Bonds [B]" at bounding box center [777, 381] width 180 height 27
click at [1008, 69] on div "Home Iskender Materials - mp-1244913" at bounding box center [630, 80] width 1106 height 28
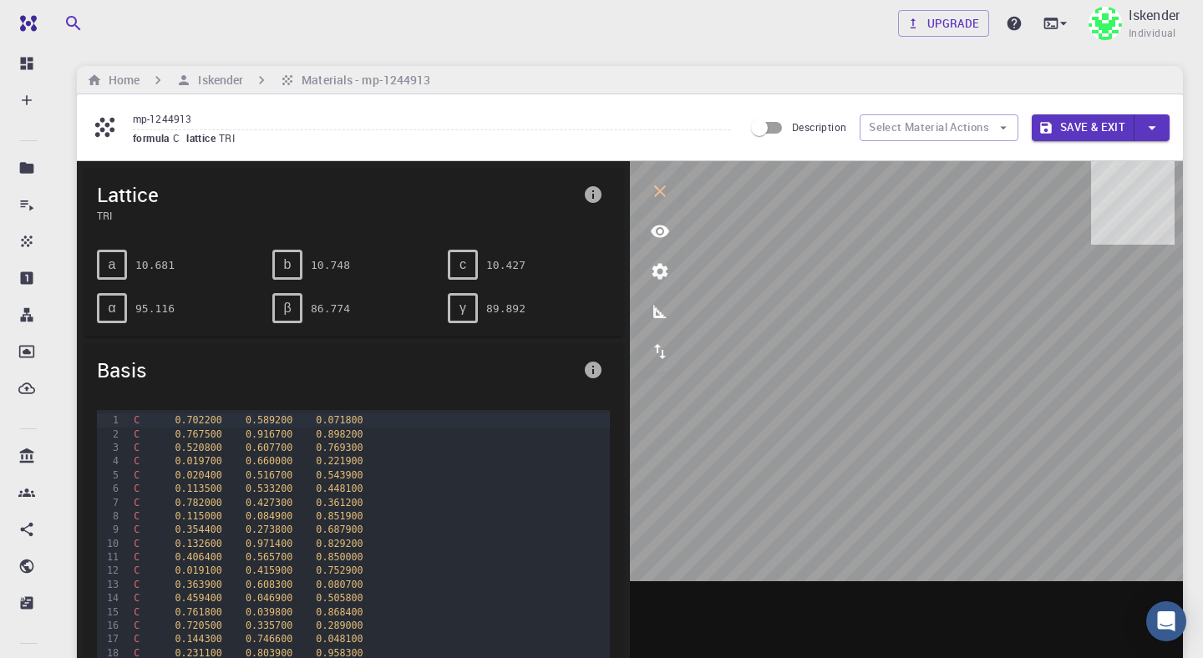
click at [821, 50] on div "Upgrade Iskender Individual Home Iskender Materials - mp-1244913 mp-1244913 for…" at bounding box center [630, 630] width 1146 height 1261
